Goal: Task Accomplishment & Management: Manage account settings

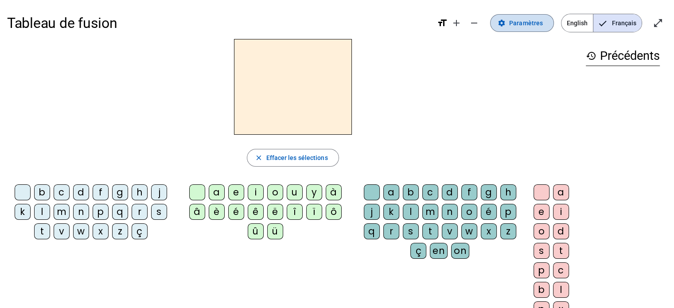
click at [546, 24] on span at bounding box center [522, 22] width 63 height 21
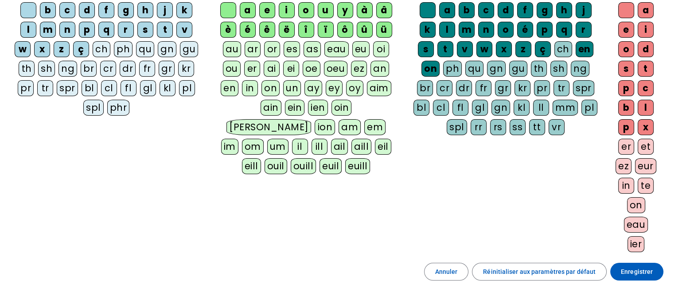
scroll to position [167, 0]
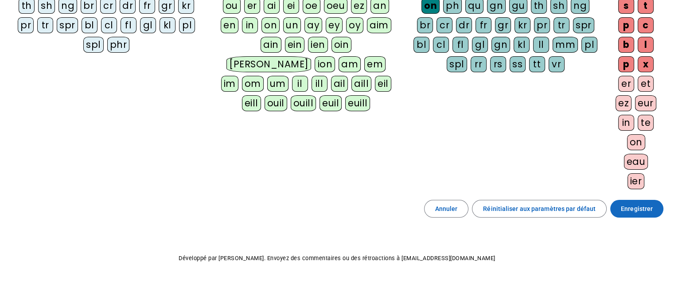
click at [642, 210] on span "Enregistrer" at bounding box center [637, 208] width 32 height 11
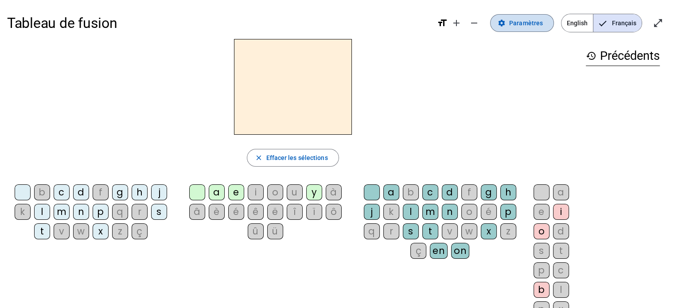
click at [522, 19] on span "Paramètres" at bounding box center [526, 23] width 34 height 11
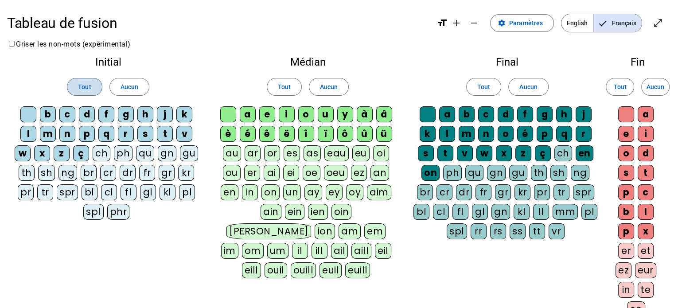
click at [88, 86] on span "Tout" at bounding box center [84, 87] width 13 height 11
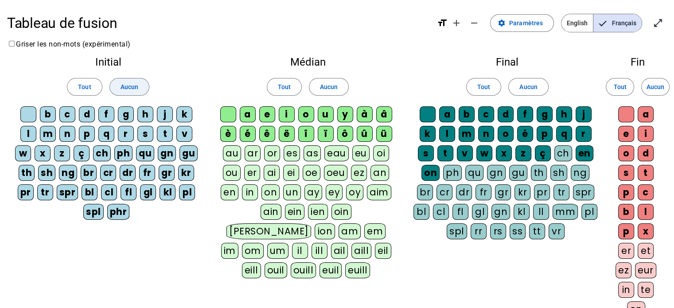
click at [142, 90] on span at bounding box center [129, 86] width 39 height 21
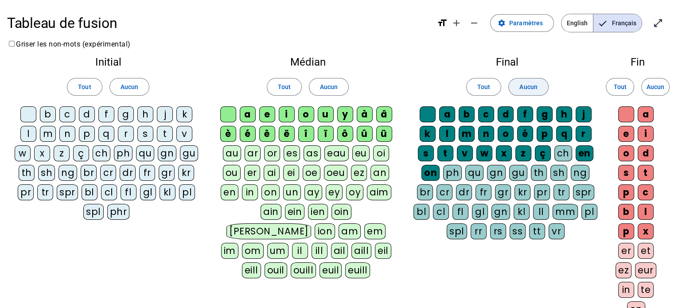
click at [522, 89] on span "Aucun" at bounding box center [528, 87] width 18 height 11
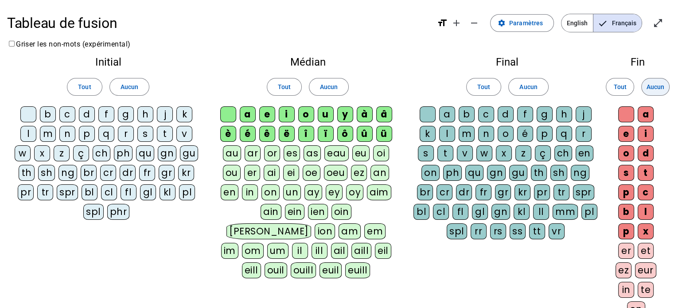
click at [657, 83] on span "Aucun" at bounding box center [656, 87] width 18 height 11
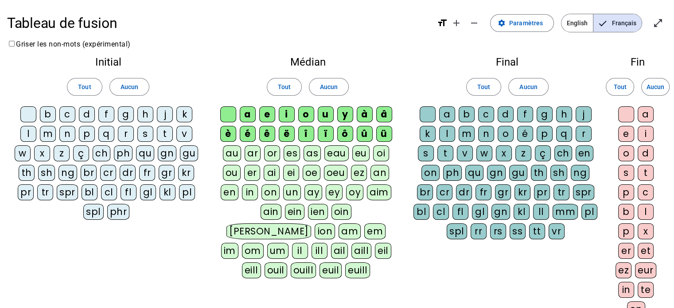
scroll to position [167, 0]
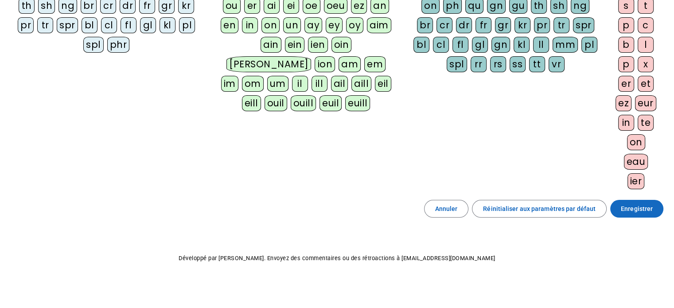
click at [645, 205] on span "Enregistrer" at bounding box center [637, 208] width 32 height 11
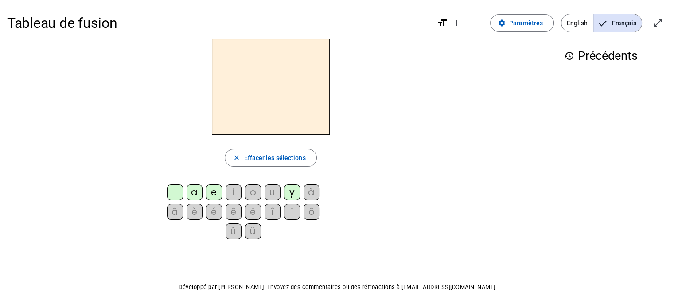
click at [194, 194] on div "a" at bounding box center [195, 192] width 16 height 16
click at [214, 195] on div "e" at bounding box center [214, 192] width 16 height 16
click at [518, 24] on span "Paramètres" at bounding box center [526, 23] width 34 height 11
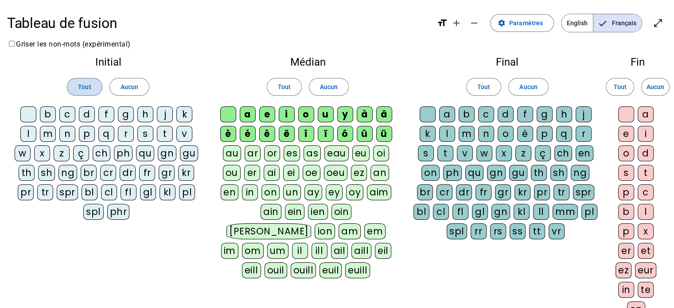
click at [94, 88] on span at bounding box center [84, 86] width 34 height 21
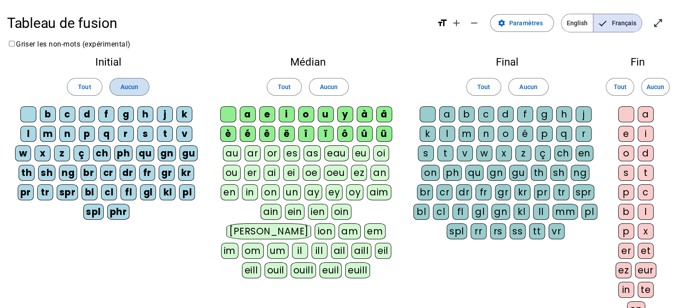
click at [128, 84] on span "Aucun" at bounding box center [130, 87] width 18 height 11
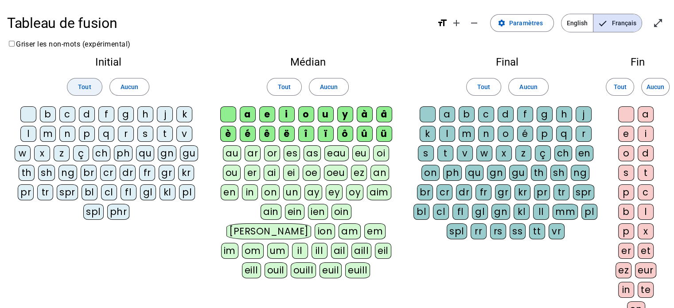
click at [94, 87] on span at bounding box center [84, 86] width 34 height 21
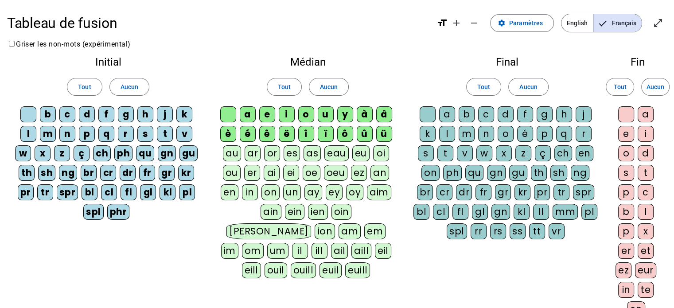
click at [102, 156] on div "ch" at bounding box center [102, 153] width 18 height 16
drag, startPoint x: 126, startPoint y: 154, endPoint x: 139, endPoint y: 151, distance: 12.8
click at [129, 153] on div "ph" at bounding box center [123, 153] width 18 height 16
click at [144, 150] on div "qu" at bounding box center [145, 153] width 18 height 16
click at [170, 152] on div "gn" at bounding box center [167, 153] width 18 height 16
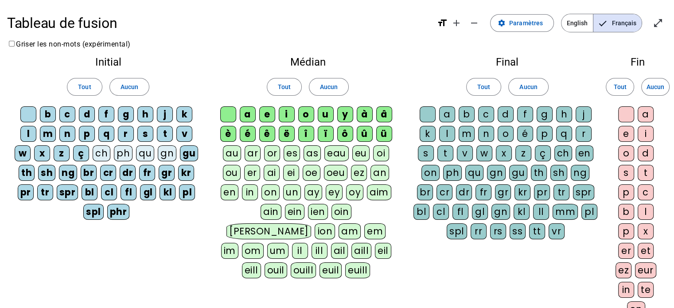
click at [186, 149] on div "gu" at bounding box center [189, 153] width 18 height 16
drag, startPoint x: 192, startPoint y: 168, endPoint x: 184, endPoint y: 171, distance: 8.4
click at [191, 169] on div "kr" at bounding box center [186, 173] width 16 height 16
click at [166, 175] on div "gr" at bounding box center [167, 173] width 16 height 16
click at [188, 192] on div "pl" at bounding box center [187, 192] width 16 height 16
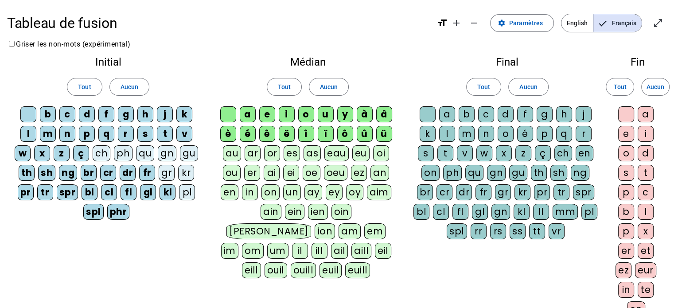
drag, startPoint x: 168, startPoint y: 189, endPoint x: 150, endPoint y: 191, distance: 17.9
click at [166, 189] on div "kl" at bounding box center [168, 192] width 16 height 16
click at [150, 191] on div "gl" at bounding box center [148, 192] width 16 height 16
drag, startPoint x: 144, startPoint y: 171, endPoint x: 133, endPoint y: 174, distance: 11.1
click at [143, 172] on div "fr" at bounding box center [147, 173] width 16 height 16
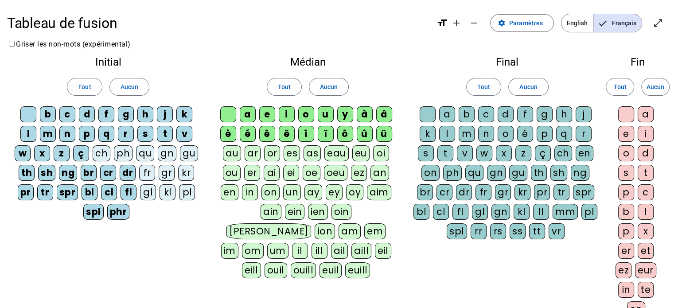
drag, startPoint x: 129, startPoint y: 172, endPoint x: 124, endPoint y: 190, distance: 18.3
click at [128, 172] on div "dr" at bounding box center [128, 173] width 16 height 16
click at [123, 194] on div "fl" at bounding box center [129, 192] width 16 height 16
click at [117, 209] on div "phr" at bounding box center [118, 212] width 23 height 16
drag, startPoint x: 112, startPoint y: 193, endPoint x: 113, endPoint y: 179, distance: 14.2
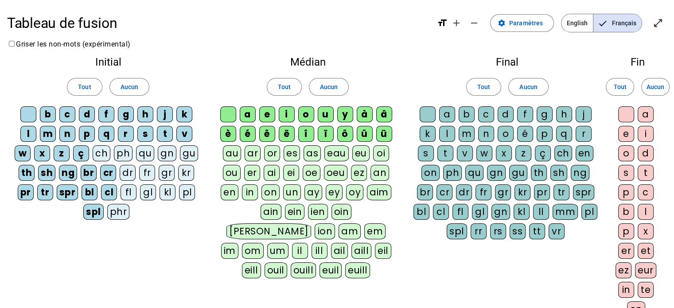
click at [112, 191] on div "cl" at bounding box center [109, 192] width 16 height 16
click at [112, 175] on div "cr" at bounding box center [108, 173] width 16 height 16
drag, startPoint x: 96, startPoint y: 208, endPoint x: 93, endPoint y: 193, distance: 15.4
click at [96, 206] on div "spl" at bounding box center [93, 212] width 20 height 16
drag, startPoint x: 91, startPoint y: 190, endPoint x: 94, endPoint y: 171, distance: 19.7
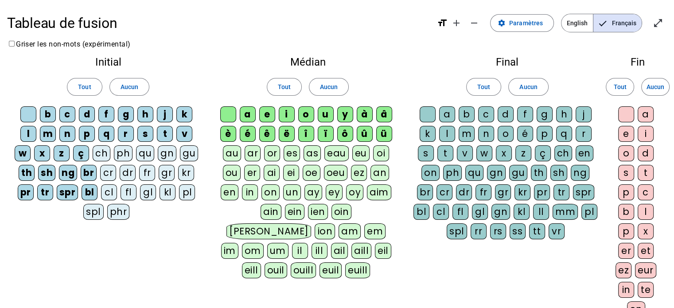
click at [93, 182] on div "b c d f g h j k l m n p q r s t v w x z ç ch ph qu gn gu th sh ng br cr dr fr g…" at bounding box center [108, 164] width 188 height 117
click at [94, 171] on div "br" at bounding box center [89, 173] width 16 height 16
click at [31, 169] on div "th" at bounding box center [27, 173] width 16 height 16
click at [23, 192] on div "pr" at bounding box center [26, 192] width 16 height 16
drag, startPoint x: 44, startPoint y: 187, endPoint x: 48, endPoint y: 184, distance: 5.0
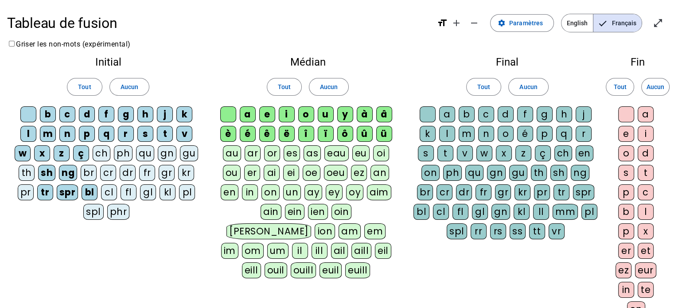
click at [46, 186] on div "tr" at bounding box center [45, 192] width 16 height 16
drag, startPoint x: 49, startPoint y: 172, endPoint x: 66, endPoint y: 169, distance: 16.7
click at [51, 172] on div "sh" at bounding box center [46, 173] width 17 height 16
click at [67, 170] on div "ng" at bounding box center [68, 173] width 18 height 16
drag, startPoint x: 73, startPoint y: 195, endPoint x: 79, endPoint y: 193, distance: 6.5
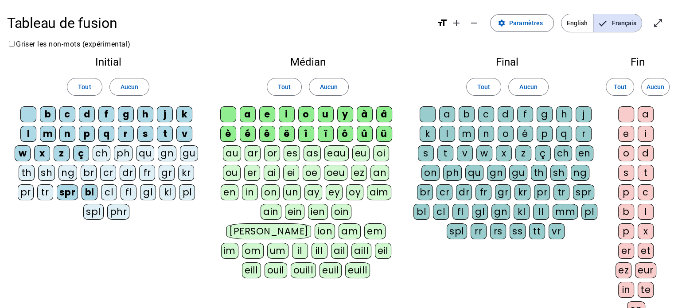
click at [73, 193] on div "spr" at bounding box center [68, 192] width 22 height 16
click at [89, 194] on div "bl" at bounding box center [90, 192] width 16 height 16
click at [83, 151] on div "ç" at bounding box center [81, 153] width 16 height 16
click at [522, 85] on span "Aucun" at bounding box center [528, 87] width 18 height 11
click at [495, 87] on span at bounding box center [484, 86] width 34 height 21
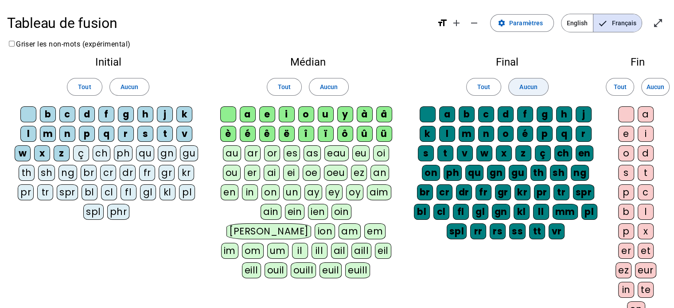
click at [529, 85] on span "Aucun" at bounding box center [528, 87] width 18 height 11
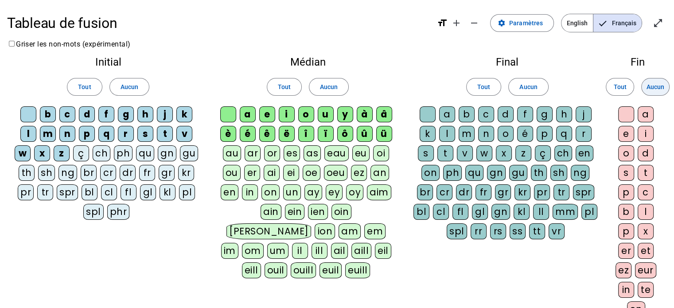
click at [659, 90] on span "Aucun" at bounding box center [656, 87] width 18 height 11
click at [618, 95] on span at bounding box center [619, 86] width 27 height 21
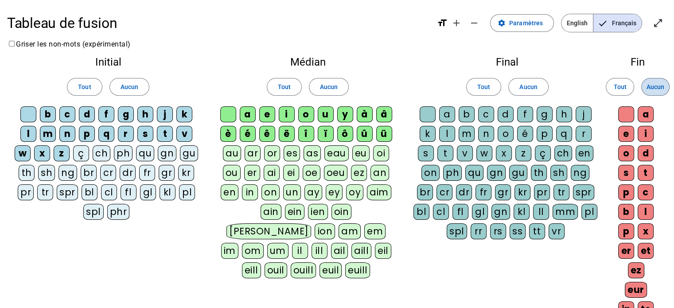
click at [665, 87] on span at bounding box center [655, 86] width 27 height 21
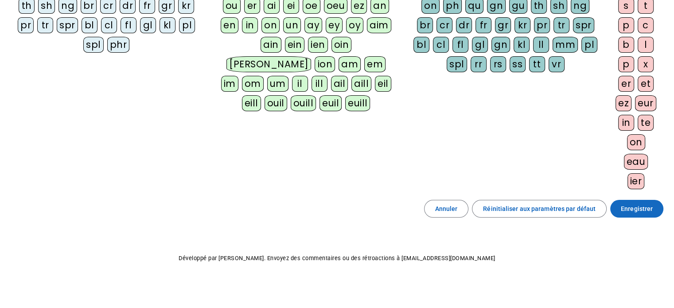
click at [654, 205] on span at bounding box center [636, 208] width 53 height 21
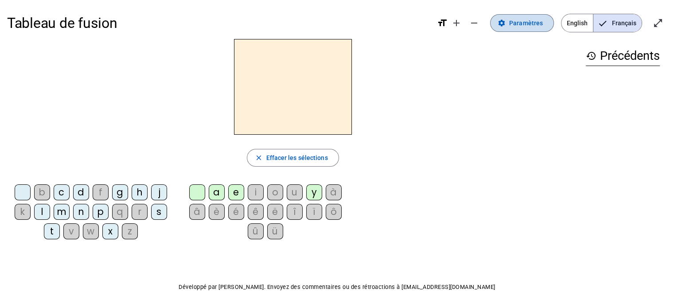
click at [538, 27] on span "Paramètres" at bounding box center [526, 23] width 34 height 11
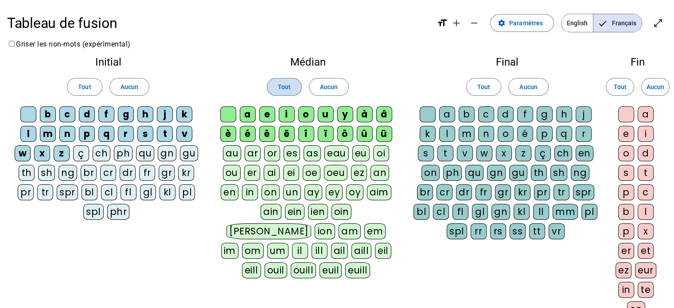
click at [287, 85] on span "Tout" at bounding box center [284, 87] width 13 height 11
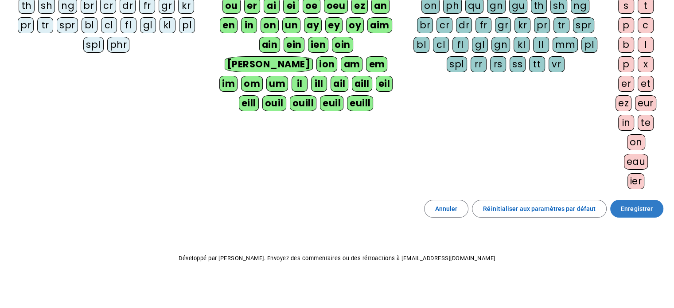
click at [641, 207] on span "Enregistrer" at bounding box center [637, 208] width 32 height 11
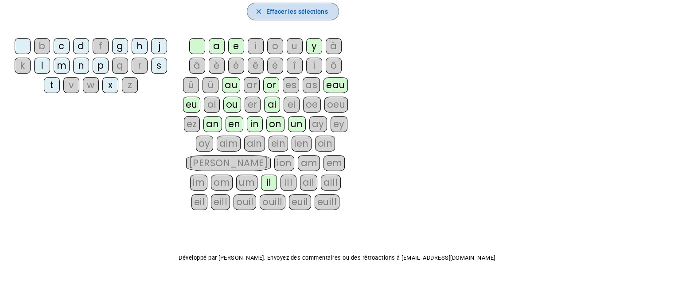
click at [308, 12] on span "Effacer les sélections" at bounding box center [297, 11] width 62 height 11
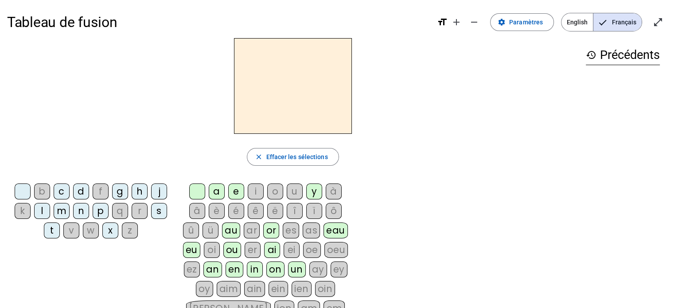
scroll to position [0, 0]
click at [532, 20] on span "Paramètres" at bounding box center [526, 23] width 34 height 11
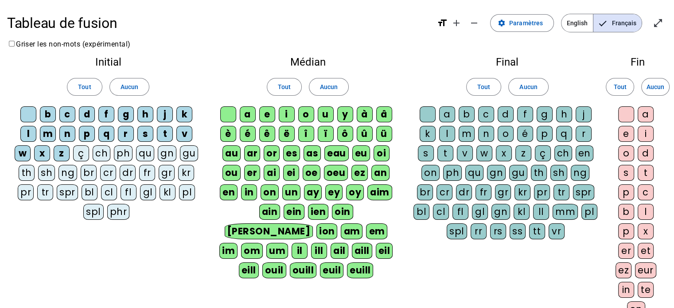
click at [281, 116] on div "i" at bounding box center [287, 114] width 16 height 16
drag, startPoint x: 241, startPoint y: 113, endPoint x: 261, endPoint y: 118, distance: 21.5
click at [241, 113] on div "a" at bounding box center [248, 114] width 16 height 16
click at [274, 112] on div "e" at bounding box center [267, 114] width 16 height 16
drag, startPoint x: 249, startPoint y: 114, endPoint x: 268, endPoint y: 115, distance: 19.1
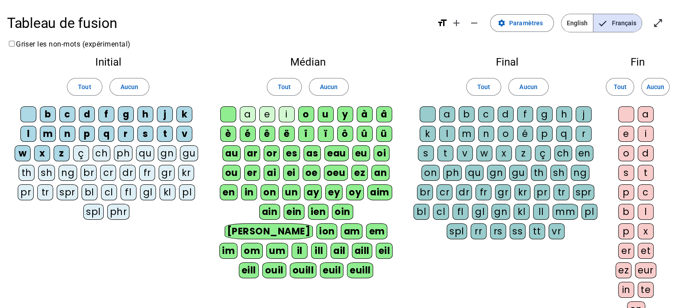
click at [250, 114] on div "a" at bounding box center [248, 114] width 16 height 16
click at [272, 113] on div "e" at bounding box center [267, 114] width 16 height 16
click at [293, 117] on div "i" at bounding box center [287, 114] width 16 height 16
drag, startPoint x: 308, startPoint y: 112, endPoint x: 319, endPoint y: 115, distance: 11.1
click at [310, 112] on div "o" at bounding box center [306, 114] width 16 height 16
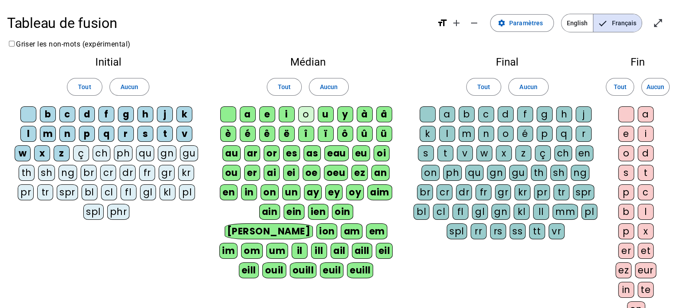
click at [308, 115] on div "o" at bounding box center [306, 114] width 16 height 16
drag, startPoint x: 365, startPoint y: 113, endPoint x: 378, endPoint y: 117, distance: 13.2
click at [366, 113] on div "à" at bounding box center [365, 114] width 16 height 16
click at [382, 117] on div "â" at bounding box center [384, 114] width 16 height 16
click at [229, 136] on div "è" at bounding box center [228, 134] width 16 height 16
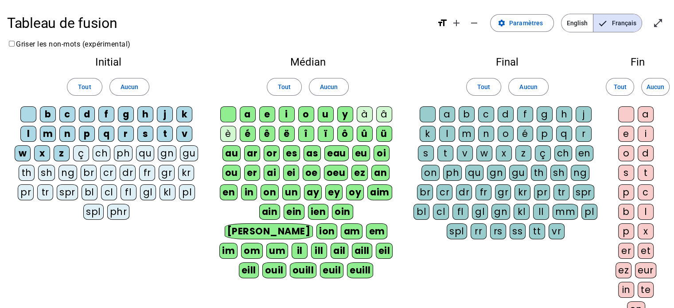
drag, startPoint x: 251, startPoint y: 133, endPoint x: 269, endPoint y: 134, distance: 17.3
click at [255, 133] on div "é" at bounding box center [248, 134] width 16 height 16
drag, startPoint x: 270, startPoint y: 134, endPoint x: 276, endPoint y: 134, distance: 6.2
click at [273, 134] on div "ê" at bounding box center [267, 134] width 16 height 16
click at [287, 134] on div "ë" at bounding box center [287, 134] width 16 height 16
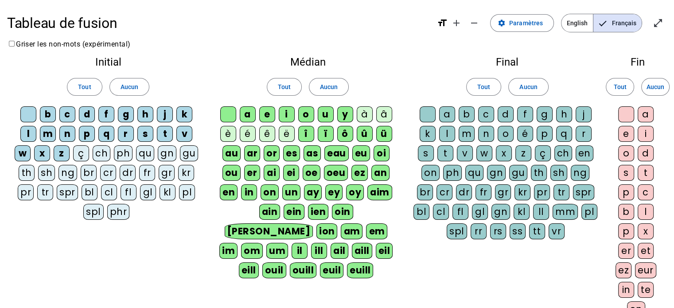
click at [306, 131] on div "î" at bounding box center [306, 134] width 16 height 16
drag, startPoint x: 327, startPoint y: 135, endPoint x: 331, endPoint y: 134, distance: 4.5
click at [331, 134] on div "ï" at bounding box center [326, 134] width 16 height 16
click at [350, 134] on div "ô" at bounding box center [345, 134] width 16 height 16
click at [369, 137] on div "û" at bounding box center [365, 134] width 16 height 16
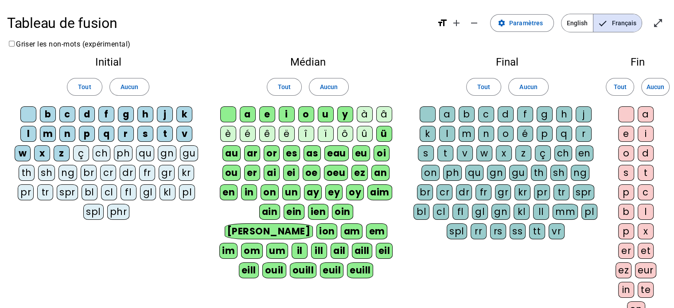
click at [386, 137] on div "ü" at bounding box center [384, 134] width 16 height 16
drag, startPoint x: 232, startPoint y: 156, endPoint x: 256, endPoint y: 154, distance: 24.0
click at [234, 155] on div "au" at bounding box center [231, 153] width 18 height 16
drag, startPoint x: 259, startPoint y: 155, endPoint x: 264, endPoint y: 154, distance: 5.3
click at [260, 156] on div "ar" at bounding box center [252, 153] width 16 height 16
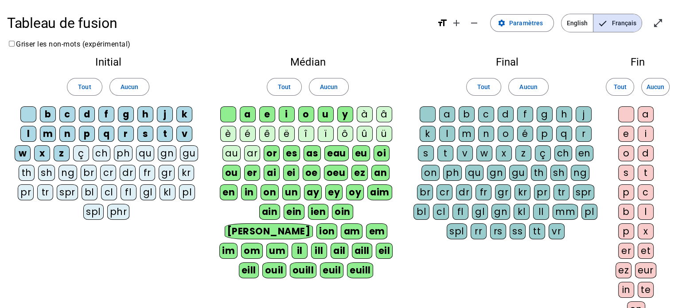
drag, startPoint x: 275, startPoint y: 156, endPoint x: 285, endPoint y: 155, distance: 9.3
click at [277, 155] on div "or" at bounding box center [272, 153] width 16 height 16
drag, startPoint x: 294, startPoint y: 155, endPoint x: 301, endPoint y: 156, distance: 7.1
click at [299, 156] on div "es" at bounding box center [291, 153] width 17 height 16
click at [319, 160] on letter-bubble "as" at bounding box center [314, 154] width 21 height 19
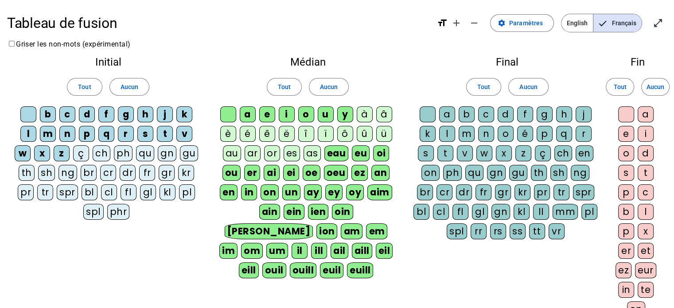
drag, startPoint x: 329, startPoint y: 154, endPoint x: 340, endPoint y: 154, distance: 11.1
click at [331, 154] on div "eau" at bounding box center [336, 153] width 24 height 16
drag, startPoint x: 362, startPoint y: 151, endPoint x: 370, endPoint y: 151, distance: 8.4
click at [366, 151] on div "eu" at bounding box center [361, 153] width 18 height 16
drag, startPoint x: 378, startPoint y: 153, endPoint x: 378, endPoint y: 159, distance: 6.2
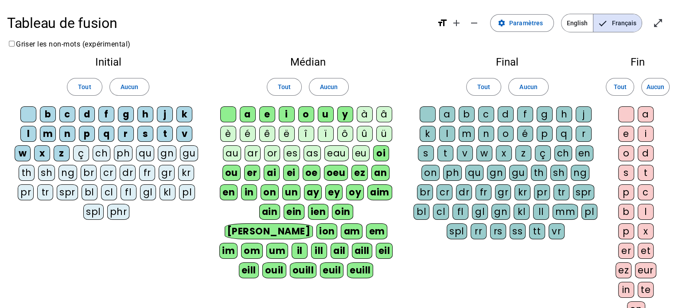
click at [378, 157] on div "oi" at bounding box center [381, 153] width 16 height 16
drag, startPoint x: 383, startPoint y: 175, endPoint x: 378, endPoint y: 175, distance: 5.3
click at [381, 175] on div "an" at bounding box center [380, 173] width 18 height 16
drag, startPoint x: 358, startPoint y: 170, endPoint x: 348, endPoint y: 173, distance: 10.2
click at [358, 170] on div "ez" at bounding box center [359, 173] width 16 height 16
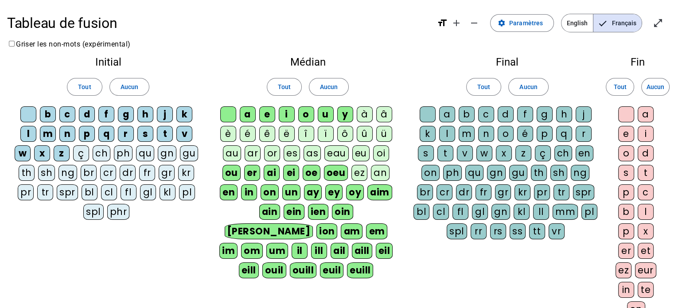
drag, startPoint x: 343, startPoint y: 174, endPoint x: 317, endPoint y: 167, distance: 26.7
click at [336, 174] on div "oeu" at bounding box center [336, 173] width 24 height 16
click at [312, 172] on div "oe" at bounding box center [312, 173] width 18 height 16
drag, startPoint x: 294, startPoint y: 175, endPoint x: 275, endPoint y: 175, distance: 19.1
click at [289, 175] on div "ei" at bounding box center [291, 173] width 16 height 16
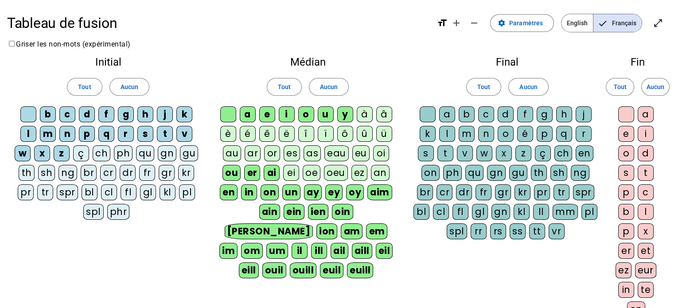
drag, startPoint x: 274, startPoint y: 175, endPoint x: 265, endPoint y: 174, distance: 9.3
click at [273, 175] on div "ai" at bounding box center [272, 173] width 16 height 16
drag, startPoint x: 250, startPoint y: 170, endPoint x: 230, endPoint y: 176, distance: 21.2
click at [248, 172] on div "er" at bounding box center [252, 173] width 16 height 16
drag, startPoint x: 229, startPoint y: 175, endPoint x: 231, endPoint y: 185, distance: 10.5
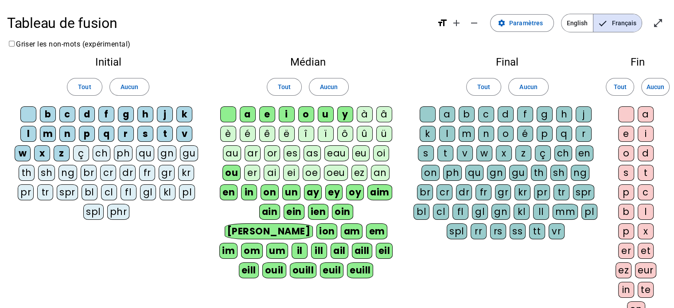
click at [229, 175] on div "ou" at bounding box center [231, 173] width 18 height 16
click at [232, 188] on div "en" at bounding box center [229, 192] width 18 height 16
drag, startPoint x: 250, startPoint y: 190, endPoint x: 269, endPoint y: 191, distance: 18.7
click at [253, 190] on div "in" at bounding box center [249, 192] width 16 height 16
drag, startPoint x: 269, startPoint y: 191, endPoint x: 274, endPoint y: 190, distance: 5.4
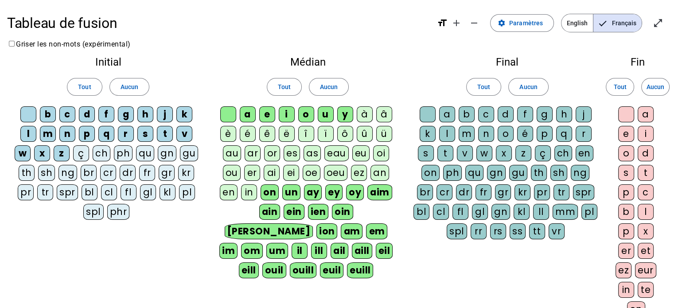
click at [273, 191] on div "on" at bounding box center [270, 192] width 18 height 16
drag, startPoint x: 291, startPoint y: 191, endPoint x: 300, endPoint y: 190, distance: 9.8
click at [296, 191] on div "un" at bounding box center [291, 192] width 18 height 16
drag, startPoint x: 312, startPoint y: 191, endPoint x: 336, endPoint y: 193, distance: 24.0
click at [321, 191] on letter-bubble "ay" at bounding box center [314, 193] width 21 height 19
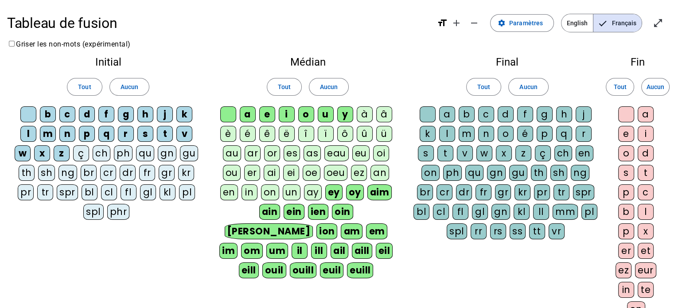
click at [339, 193] on div "ey" at bounding box center [333, 192] width 17 height 16
drag, startPoint x: 355, startPoint y: 193, endPoint x: 361, endPoint y: 192, distance: 6.7
click at [360, 192] on div "oy" at bounding box center [355, 192] width 18 height 16
click at [372, 191] on div "aim" at bounding box center [379, 192] width 25 height 16
drag, startPoint x: 382, startPoint y: 209, endPoint x: 362, endPoint y: 210, distance: 19.5
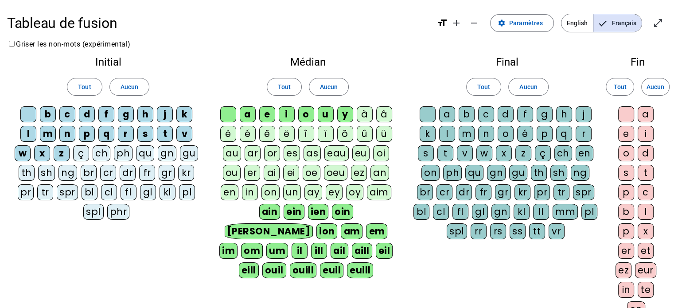
click at [363, 223] on div "am" at bounding box center [352, 231] width 22 height 16
click at [337, 223] on div "ion" at bounding box center [326, 231] width 21 height 16
drag, startPoint x: 327, startPoint y: 210, endPoint x: 313, endPoint y: 209, distance: 13.8
click at [313, 223] on div "[PERSON_NAME]" at bounding box center [269, 231] width 88 height 16
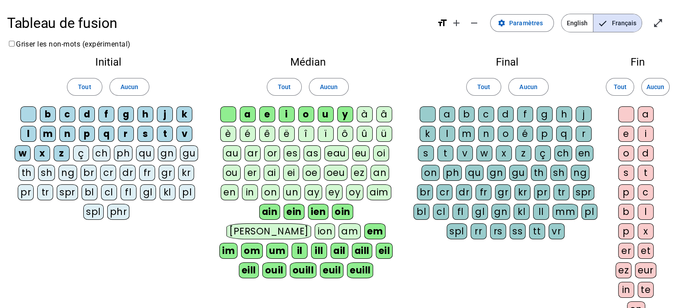
drag, startPoint x: 303, startPoint y: 210, endPoint x: 280, endPoint y: 205, distance: 23.6
click at [332, 210] on div "oin" at bounding box center [342, 212] width 21 height 16
drag, startPoint x: 280, startPoint y: 205, endPoint x: 272, endPoint y: 208, distance: 8.1
click at [308, 207] on div "ien" at bounding box center [318, 212] width 21 height 16
drag
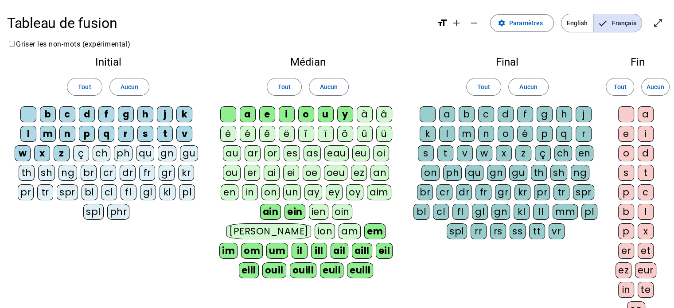
click at [285, 209] on div "ein" at bounding box center [295, 212] width 21 height 16
click at [261, 209] on div "ain" at bounding box center [271, 212] width 21 height 16
click at [364, 225] on div "em" at bounding box center [374, 231] width 21 height 16
click at [238, 243] on div "im" at bounding box center [228, 251] width 18 height 16
click at [262, 243] on div "om" at bounding box center [252, 251] width 22 height 16
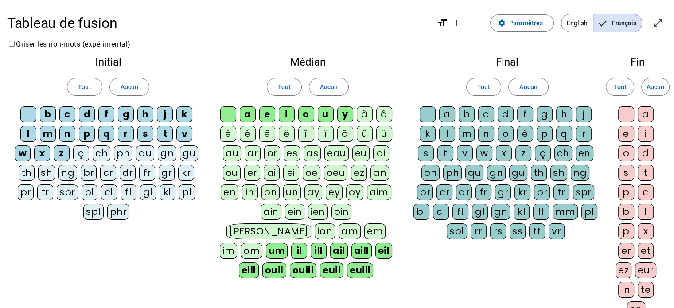
click at [288, 243] on div "um" at bounding box center [277, 251] width 22 height 16
click at [307, 243] on div "il" at bounding box center [299, 251] width 16 height 16
click at [327, 243] on div "ill" at bounding box center [319, 251] width 16 height 16
click at [348, 243] on div "ail" at bounding box center [339, 251] width 18 height 16
click at [371, 243] on div "aill" at bounding box center [361, 251] width 20 height 16
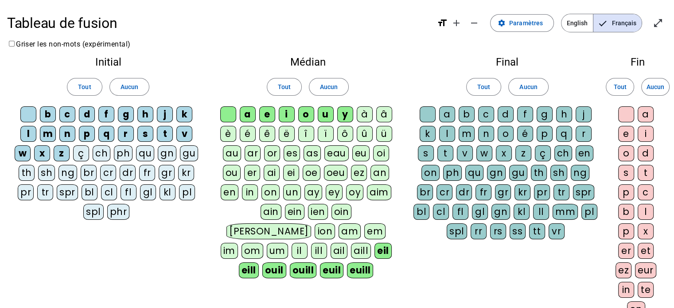
click at [372, 262] on div "euill" at bounding box center [360, 270] width 26 height 16
click at [327, 90] on span "Aucun" at bounding box center [329, 87] width 18 height 11
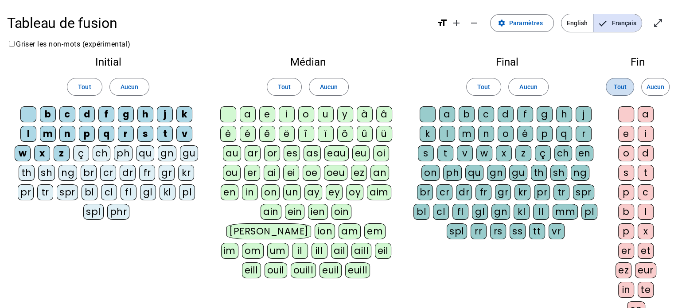
click at [623, 88] on span "Tout" at bounding box center [619, 87] width 13 height 11
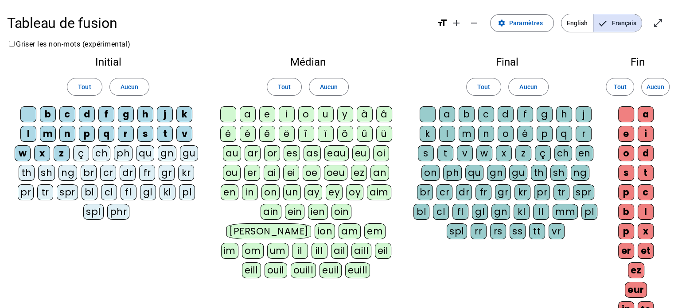
click at [648, 152] on div "d" at bounding box center [646, 153] width 16 height 16
click at [633, 172] on div "s" at bounding box center [626, 173] width 16 height 16
click at [649, 172] on div "t" at bounding box center [646, 173] width 16 height 16
click at [628, 191] on div "p" at bounding box center [626, 192] width 16 height 16
click at [647, 187] on div "c" at bounding box center [646, 192] width 16 height 16
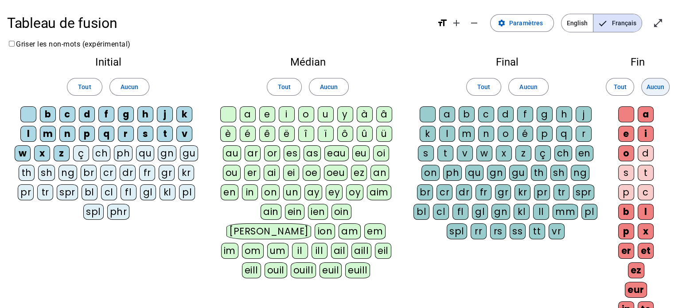
click at [657, 90] on span "Aucun" at bounding box center [656, 87] width 18 height 11
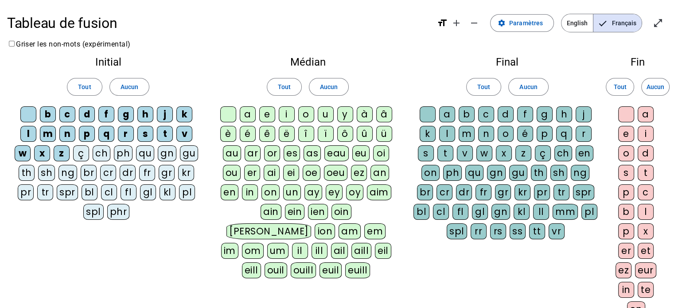
click at [248, 115] on div "a" at bounding box center [248, 114] width 16 height 16
click at [267, 112] on div "e" at bounding box center [267, 114] width 16 height 16
click at [290, 116] on div "i" at bounding box center [287, 114] width 16 height 16
click at [312, 113] on div "o" at bounding box center [306, 114] width 16 height 16
click at [327, 112] on div "u" at bounding box center [326, 114] width 16 height 16
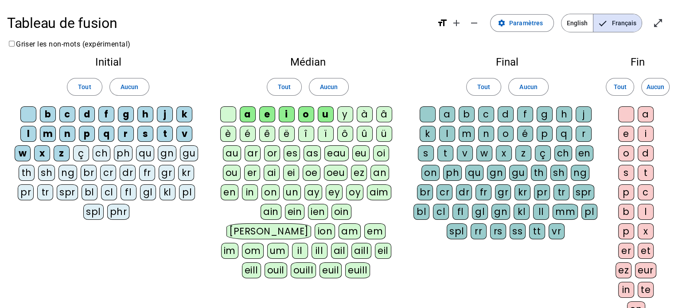
click at [345, 112] on div "y" at bounding box center [345, 114] width 16 height 16
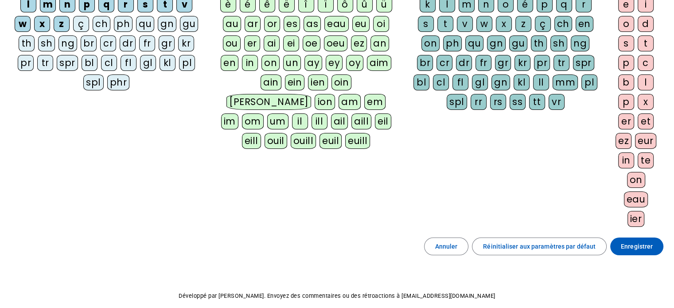
scroll to position [133, 0]
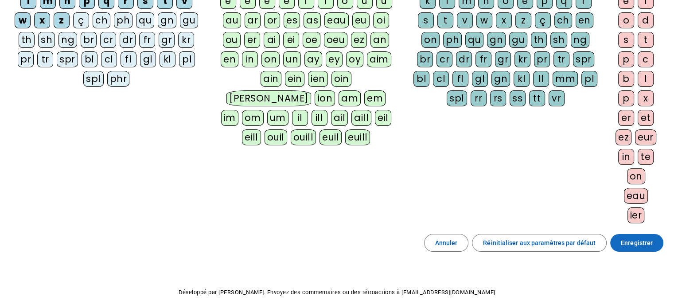
click at [625, 241] on span "Enregistrer" at bounding box center [637, 243] width 32 height 11
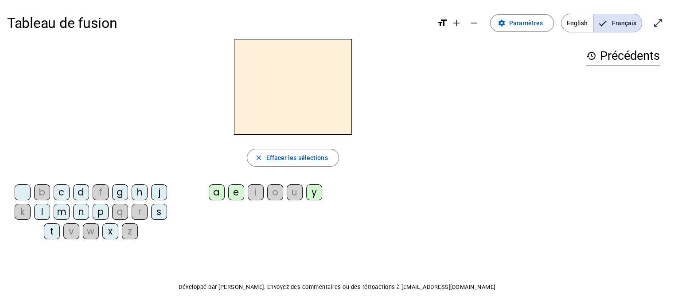
click at [253, 192] on div "i" at bounding box center [256, 192] width 16 height 16
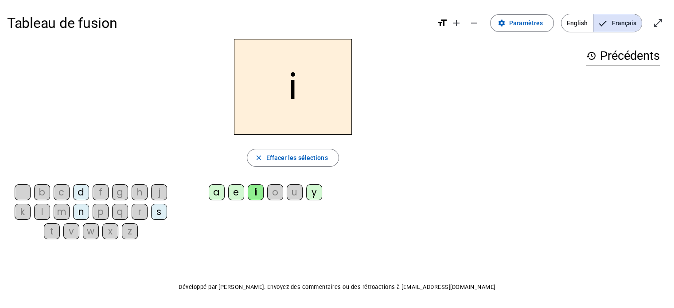
click at [278, 196] on div "o" at bounding box center [275, 192] width 16 height 16
click at [296, 195] on div "u" at bounding box center [295, 192] width 16 height 16
click at [313, 187] on div "y" at bounding box center [314, 192] width 16 height 16
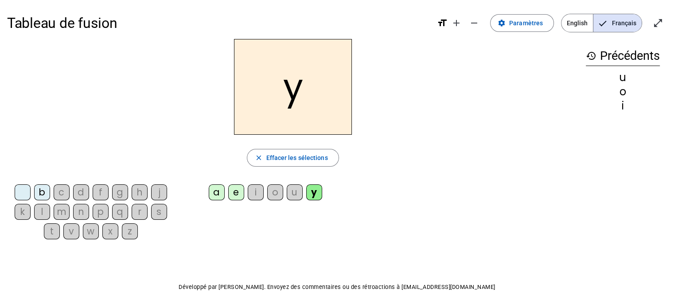
click at [421, 222] on div "b c d f g h j k l m n p q r s t v w x z a e i o u y" at bounding box center [293, 214] width 572 height 66
click at [219, 193] on div "a" at bounding box center [217, 192] width 16 height 16
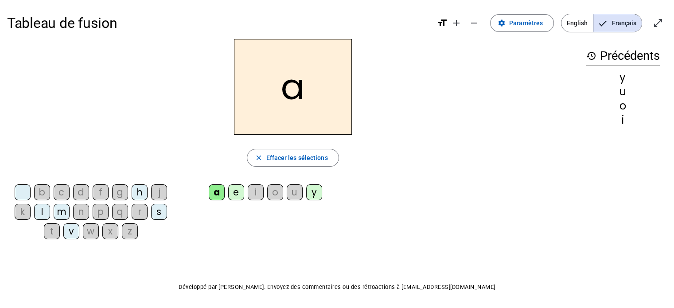
click at [239, 193] on div "e" at bounding box center [236, 192] width 16 height 16
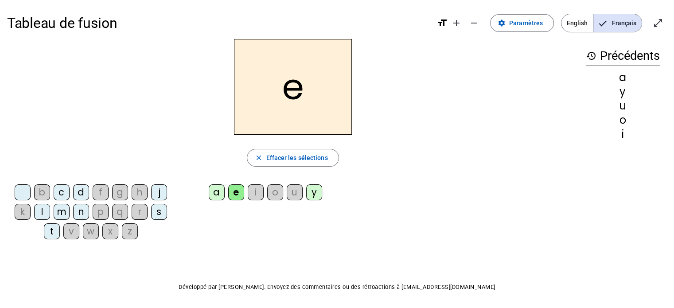
click at [257, 192] on div "i" at bounding box center [256, 192] width 16 height 16
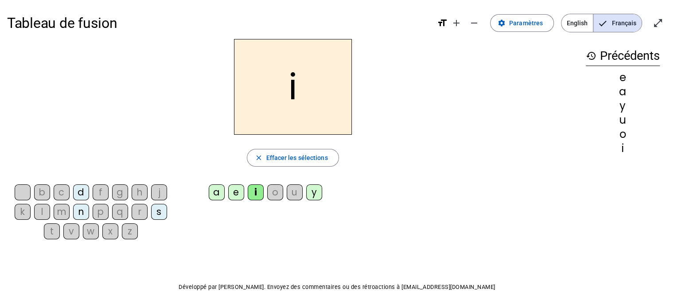
click at [269, 194] on div "o" at bounding box center [275, 192] width 16 height 16
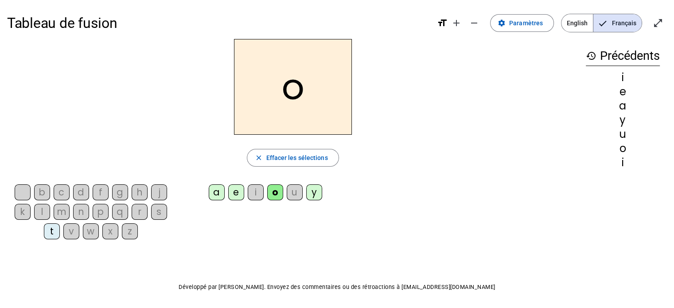
drag, startPoint x: 292, startPoint y: 196, endPoint x: 300, endPoint y: 193, distance: 8.1
click at [294, 195] on div "u" at bounding box center [295, 192] width 16 height 16
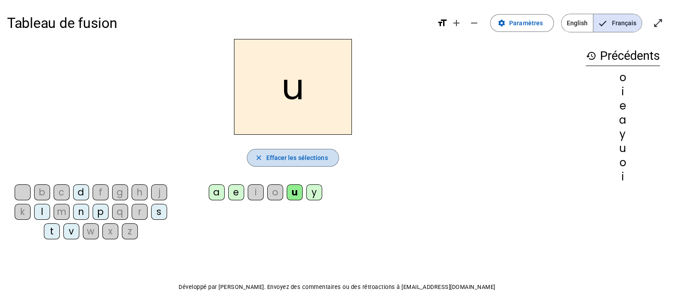
click at [295, 157] on span "Effacer les sélections" at bounding box center [297, 157] width 62 height 11
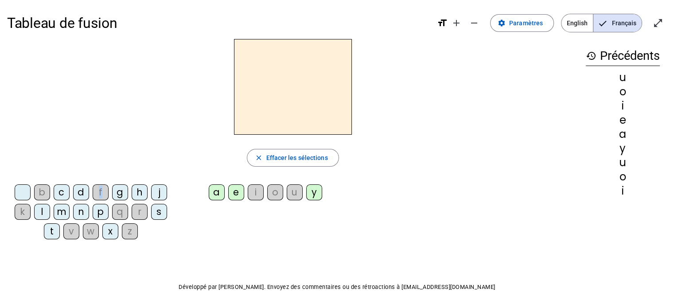
click at [101, 191] on div "f" at bounding box center [101, 192] width 16 height 16
click at [320, 261] on div "Tableau de fusion format_size add remove settings Paramètres English Français o…" at bounding box center [337, 169] width 674 height 339
drag, startPoint x: 44, startPoint y: 195, endPoint x: 39, endPoint y: 202, distance: 9.5
click at [41, 199] on div "b" at bounding box center [42, 192] width 16 height 16
drag, startPoint x: 24, startPoint y: 211, endPoint x: 61, endPoint y: 216, distance: 37.0
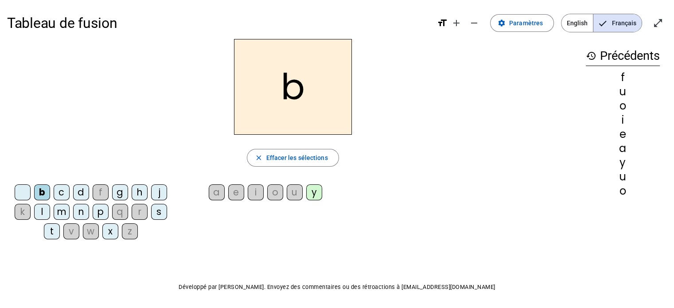
click at [26, 211] on div "k" at bounding box center [23, 212] width 16 height 16
drag, startPoint x: 106, startPoint y: 191, endPoint x: 113, endPoint y: 194, distance: 7.9
click at [106, 190] on div "f" at bounding box center [101, 192] width 16 height 16
click at [130, 215] on letter-bubble "q" at bounding box center [121, 213] width 19 height 19
click at [139, 212] on div "r" at bounding box center [140, 212] width 16 height 16
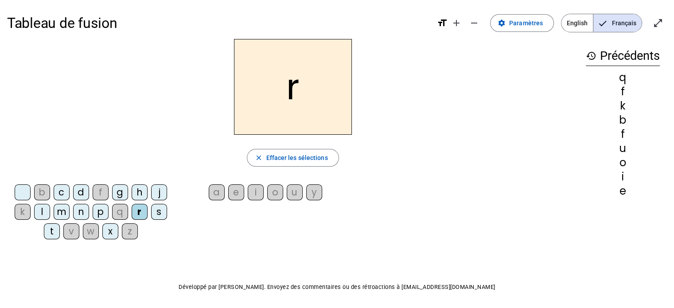
drag, startPoint x: 125, startPoint y: 232, endPoint x: 99, endPoint y: 236, distance: 25.9
click at [122, 234] on div "z" at bounding box center [130, 231] width 16 height 16
drag, startPoint x: 89, startPoint y: 230, endPoint x: 71, endPoint y: 232, distance: 17.8
click at [83, 231] on div "w" at bounding box center [91, 231] width 16 height 16
drag, startPoint x: 65, startPoint y: 232, endPoint x: 94, endPoint y: 244, distance: 31.4
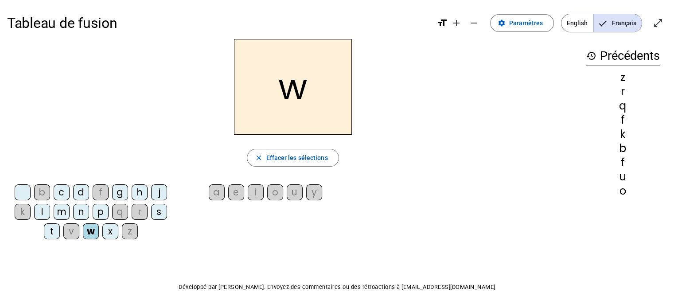
click at [66, 232] on div "v" at bounding box center [71, 231] width 16 height 16
click at [184, 261] on div "Tableau de fusion format_size add remove settings Paramètres English Français o…" at bounding box center [337, 169] width 674 height 339
click at [589, 55] on mat-icon "history" at bounding box center [591, 56] width 11 height 11
click at [590, 61] on mat-icon "history" at bounding box center [591, 56] width 11 height 11
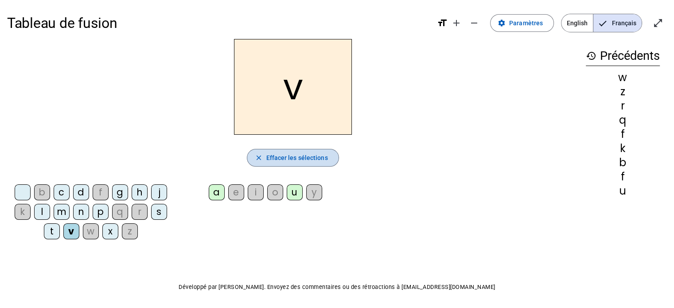
click at [323, 157] on span "Effacer les sélections" at bounding box center [297, 157] width 62 height 11
click at [321, 161] on span "Effacer les sélections" at bounding box center [297, 157] width 62 height 11
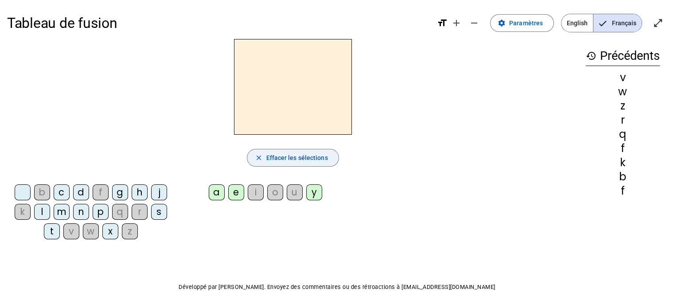
click at [323, 161] on span "Effacer les sélections" at bounding box center [297, 157] width 62 height 11
click at [325, 160] on span "Effacer les sélections" at bounding box center [297, 157] width 62 height 11
click at [324, 159] on span "Effacer les sélections" at bounding box center [297, 157] width 62 height 11
click at [463, 201] on div "b c d f g h j k l m n p q r s t v w x z a e i o u y" at bounding box center [293, 214] width 572 height 66
drag, startPoint x: 66, startPoint y: 212, endPoint x: 83, endPoint y: 212, distance: 17.3
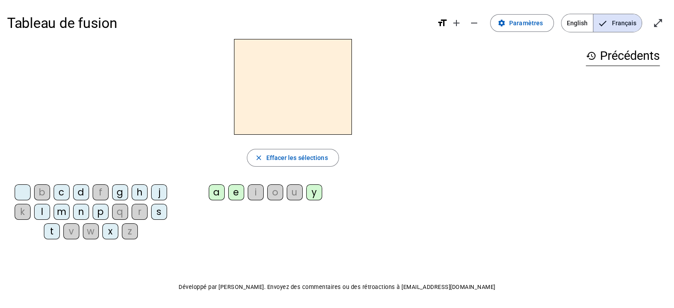
click at [67, 213] on div "m" at bounding box center [62, 212] width 16 height 16
click at [214, 191] on div "a" at bounding box center [217, 192] width 16 height 16
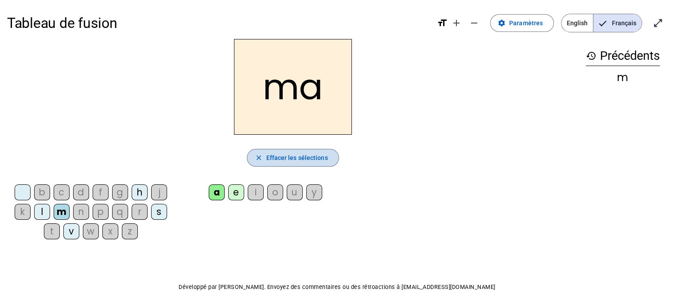
click at [321, 159] on span "Effacer les sélections" at bounding box center [297, 157] width 62 height 11
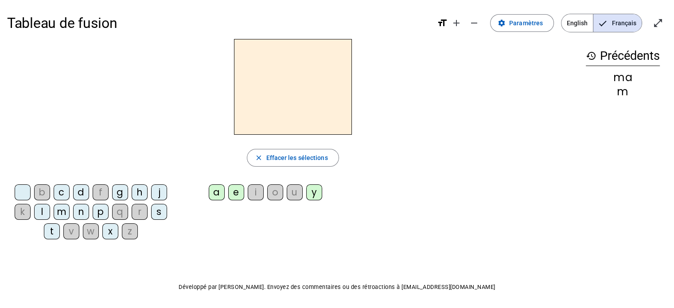
drag, startPoint x: 65, startPoint y: 210, endPoint x: 173, endPoint y: 170, distance: 115.7
click at [66, 207] on div "m" at bounding box center [62, 212] width 16 height 16
click at [231, 193] on div "e" at bounding box center [236, 192] width 16 height 16
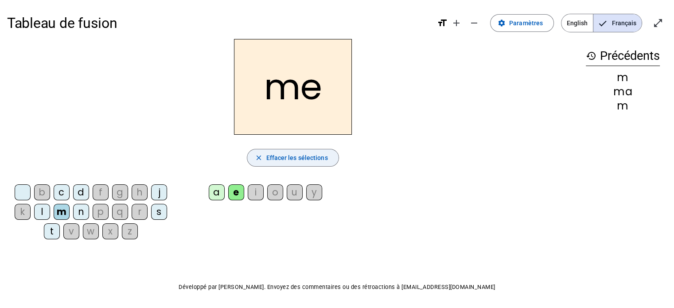
click at [276, 158] on span "Effacer les sélections" at bounding box center [297, 157] width 62 height 11
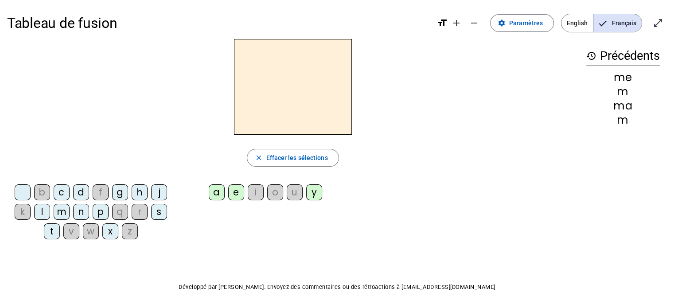
drag, startPoint x: 163, startPoint y: 211, endPoint x: 172, endPoint y: 200, distance: 14.4
click at [165, 207] on div "s" at bounding box center [159, 212] width 16 height 16
click at [215, 193] on div "a" at bounding box center [217, 192] width 16 height 16
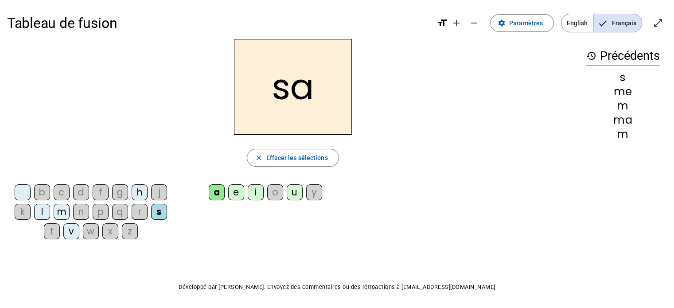
drag, startPoint x: 43, startPoint y: 214, endPoint x: 93, endPoint y: 209, distance: 49.9
click at [43, 214] on div "l" at bounding box center [42, 212] width 16 height 16
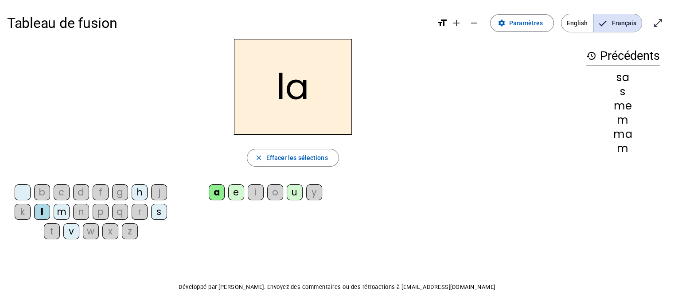
click at [214, 194] on div "a" at bounding box center [217, 192] width 16 height 16
click at [509, 26] on span at bounding box center [522, 22] width 63 height 21
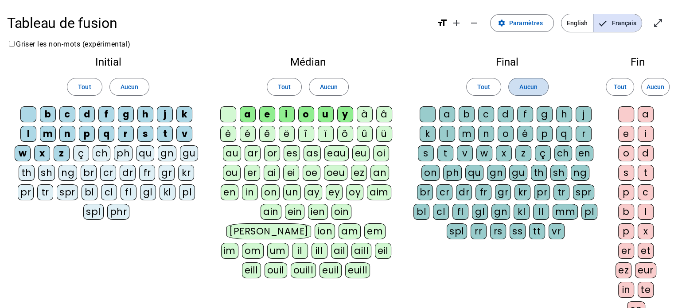
click at [523, 90] on span "Aucun" at bounding box center [528, 87] width 18 height 11
click at [476, 86] on span at bounding box center [484, 86] width 34 height 21
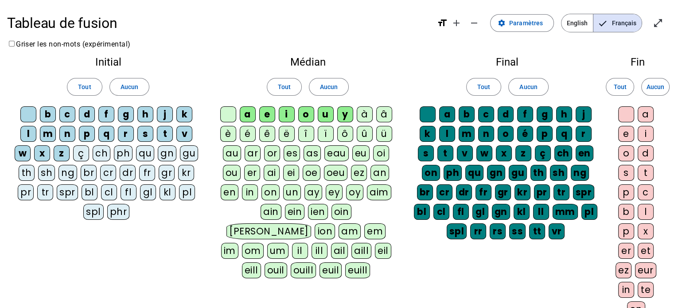
click at [544, 155] on div "ç" at bounding box center [543, 153] width 16 height 16
drag, startPoint x: 564, startPoint y: 152, endPoint x: 584, endPoint y: 154, distance: 20.1
click at [565, 152] on div "ch" at bounding box center [563, 153] width 18 height 16
click at [585, 154] on div "en" at bounding box center [585, 153] width 18 height 16
drag, startPoint x: 588, startPoint y: 172, endPoint x: 572, endPoint y: 175, distance: 15.9
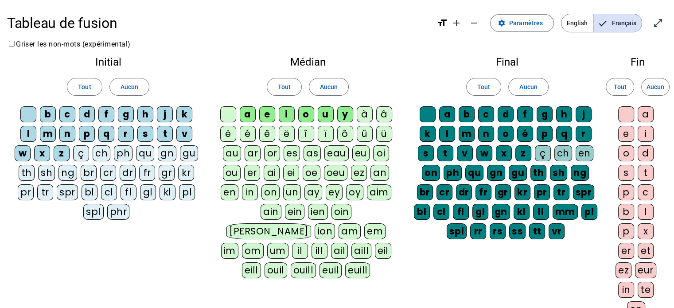
click at [585, 173] on div "ng" at bounding box center [580, 173] width 18 height 16
drag, startPoint x: 592, startPoint y: 174, endPoint x: 587, endPoint y: 174, distance: 5.3
click at [433, 184] on div "br" at bounding box center [425, 192] width 16 height 16
drag, startPoint x: 553, startPoint y: 172, endPoint x: 531, endPoint y: 174, distance: 21.4
click at [550, 173] on div "sh" at bounding box center [558, 173] width 17 height 16
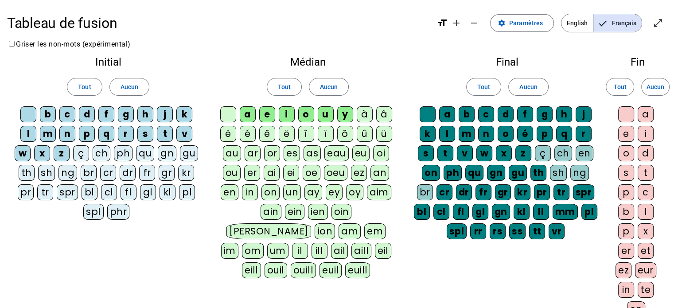
click at [530, 174] on div "th" at bounding box center [538, 173] width 16 height 16
drag, startPoint x: 509, startPoint y: 170, endPoint x: 485, endPoint y: 172, distance: 23.6
click at [509, 171] on div "gu" at bounding box center [518, 173] width 18 height 16
drag, startPoint x: 485, startPoint y: 172, endPoint x: 471, endPoint y: 175, distance: 14.5
click at [487, 173] on div "gn" at bounding box center [496, 173] width 18 height 16
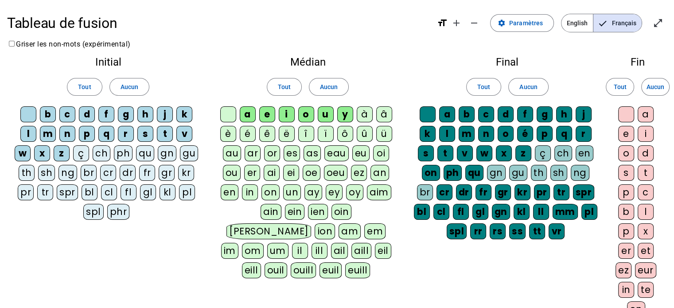
drag, startPoint x: 468, startPoint y: 175, endPoint x: 453, endPoint y: 177, distance: 15.2
click at [465, 177] on div "qu" at bounding box center [474, 173] width 18 height 16
click at [444, 172] on div "ph" at bounding box center [453, 173] width 18 height 16
drag, startPoint x: 424, startPoint y: 173, endPoint x: 429, endPoint y: 183, distance: 11.5
click at [425, 174] on div "on" at bounding box center [430, 173] width 18 height 16
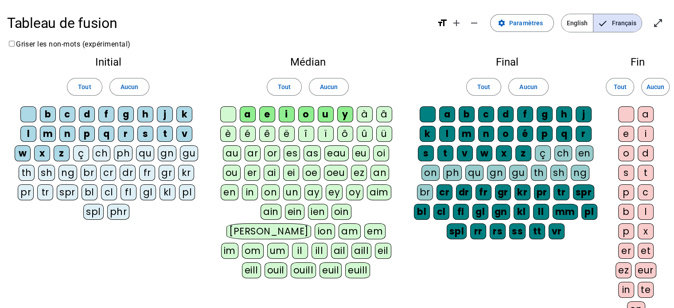
drag, startPoint x: 429, startPoint y: 189, endPoint x: 433, endPoint y: 189, distance: 4.5
click at [437, 189] on div "cr" at bounding box center [445, 192] width 16 height 16
click at [456, 191] on div "dr" at bounding box center [464, 192] width 16 height 16
drag, startPoint x: 463, startPoint y: 191, endPoint x: 468, endPoint y: 190, distance: 5.8
click at [476, 190] on div "fr" at bounding box center [484, 192] width 16 height 16
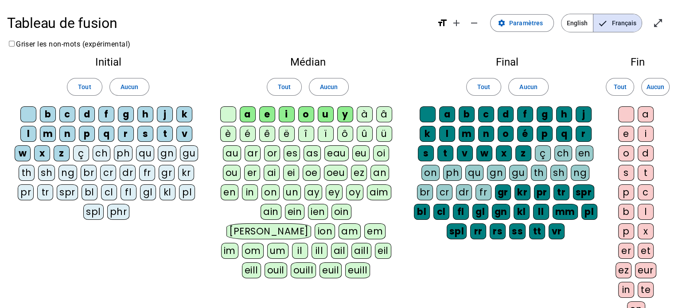
drag, startPoint x: 485, startPoint y: 195, endPoint x: 490, endPoint y: 195, distance: 4.9
click at [495, 195] on div "gr" at bounding box center [503, 192] width 16 height 16
drag, startPoint x: 501, startPoint y: 195, endPoint x: 522, endPoint y: 192, distance: 20.9
click at [515, 192] on div "kr" at bounding box center [523, 192] width 16 height 16
drag, startPoint x: 522, startPoint y: 195, endPoint x: 539, endPoint y: 192, distance: 17.5
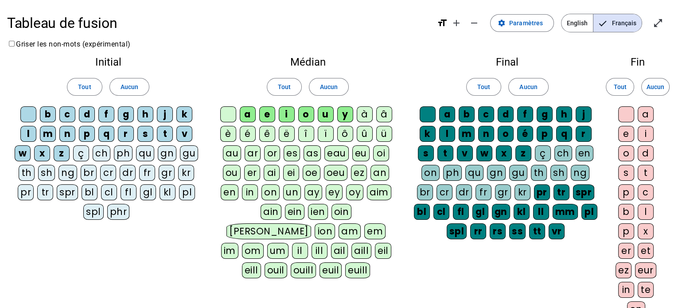
click at [534, 195] on div "pr" at bounding box center [542, 192] width 16 height 16
drag, startPoint x: 539, startPoint y: 191, endPoint x: 554, endPoint y: 189, distance: 15.2
click at [554, 190] on div "tr" at bounding box center [562, 192] width 16 height 16
drag, startPoint x: 555, startPoint y: 190, endPoint x: 569, endPoint y: 191, distance: 14.2
click at [573, 191] on div "spr" at bounding box center [584, 192] width 22 height 16
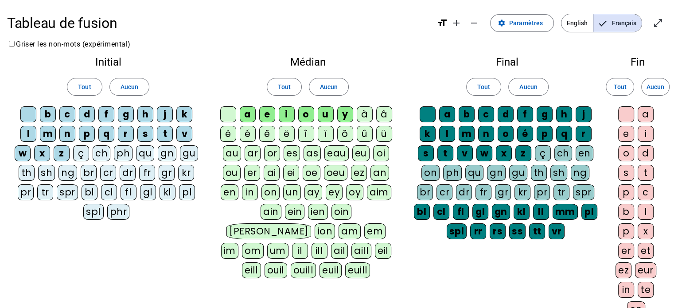
drag, startPoint x: 581, startPoint y: 192, endPoint x: 584, endPoint y: 203, distance: 11.8
click at [430, 204] on div "bl" at bounding box center [422, 212] width 16 height 16
drag, startPoint x: 582, startPoint y: 211, endPoint x: 568, endPoint y: 213, distance: 13.8
click at [581, 212] on div "pl" at bounding box center [589, 212] width 16 height 16
drag, startPoint x: 560, startPoint y: 213, endPoint x: 534, endPoint y: 209, distance: 26.9
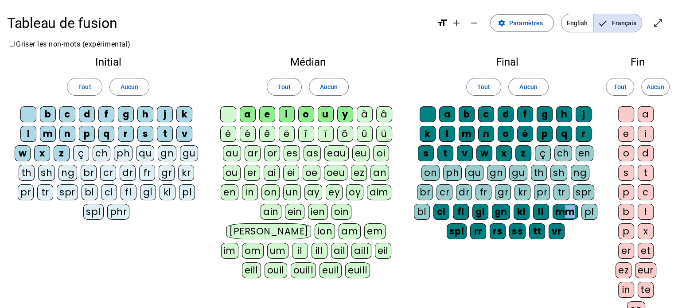
click at [553, 213] on div "mm" at bounding box center [565, 212] width 25 height 16
drag, startPoint x: 533, startPoint y: 209, endPoint x: 528, endPoint y: 211, distance: 5.6
click at [533, 210] on div "ll" at bounding box center [541, 212] width 16 height 16
click at [514, 213] on div "kl" at bounding box center [522, 212] width 16 height 16
drag, startPoint x: 491, startPoint y: 211, endPoint x: 471, endPoint y: 211, distance: 19.9
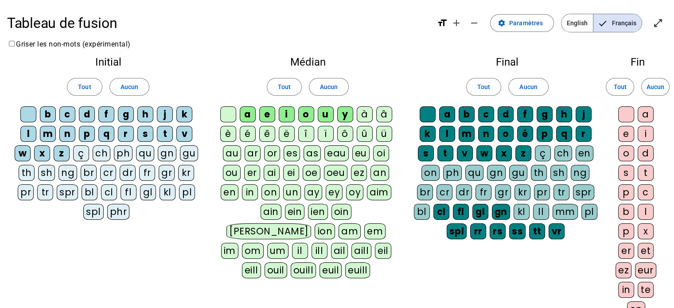
click at [492, 211] on div "gn" at bounding box center [501, 212] width 18 height 16
click at [472, 211] on div "gl" at bounding box center [480, 212] width 16 height 16
drag, startPoint x: 452, startPoint y: 209, endPoint x: 444, endPoint y: 210, distance: 8.5
click at [452, 209] on div "fl" at bounding box center [460, 212] width 16 height 16
drag, startPoint x: 436, startPoint y: 210, endPoint x: 450, endPoint y: 220, distance: 17.7
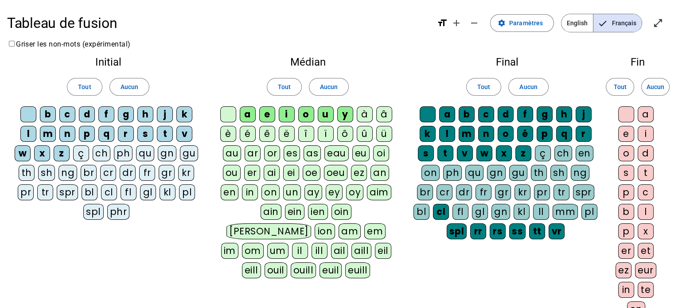
click at [437, 210] on div "cl" at bounding box center [441, 212] width 16 height 16
click at [459, 229] on div "spl" at bounding box center [457, 231] width 20 height 16
click at [549, 232] on div "vr" at bounding box center [557, 231] width 16 height 16
click at [529, 236] on div "tt" at bounding box center [537, 231] width 16 height 16
click at [509, 235] on div "ss" at bounding box center [517, 231] width 16 height 16
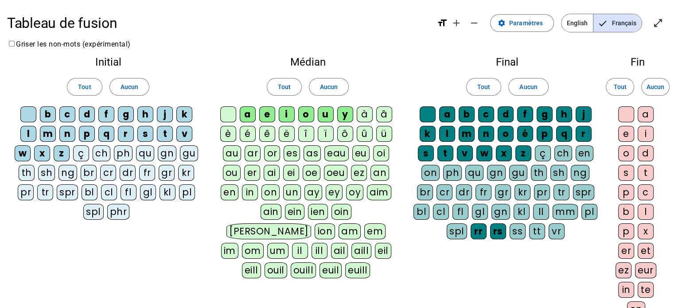
click at [490, 236] on div "rs" at bounding box center [498, 231] width 16 height 16
click at [471, 234] on div "rr" at bounding box center [479, 231] width 16 height 16
drag, startPoint x: 629, startPoint y: 249, endPoint x: 647, endPoint y: 254, distance: 18.9
click at [629, 249] on div "er" at bounding box center [626, 251] width 16 height 16
drag, startPoint x: 649, startPoint y: 253, endPoint x: 640, endPoint y: 258, distance: 9.9
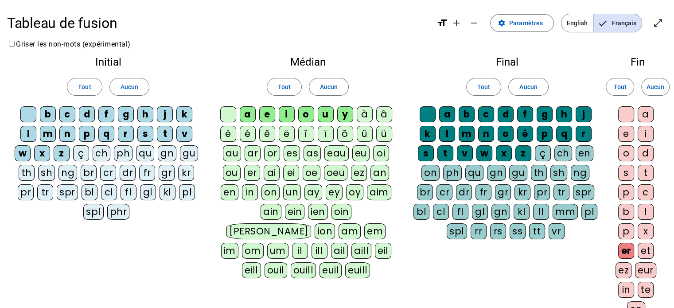
click at [646, 255] on div "et" at bounding box center [646, 251] width 16 height 16
drag, startPoint x: 625, startPoint y: 269, endPoint x: 639, endPoint y: 271, distance: 13.9
click at [627, 269] on div "ez" at bounding box center [624, 270] width 16 height 16
drag, startPoint x: 650, startPoint y: 271, endPoint x: 656, endPoint y: 261, distance: 11.9
click at [637, 282] on div "eur" at bounding box center [626, 290] width 21 height 16
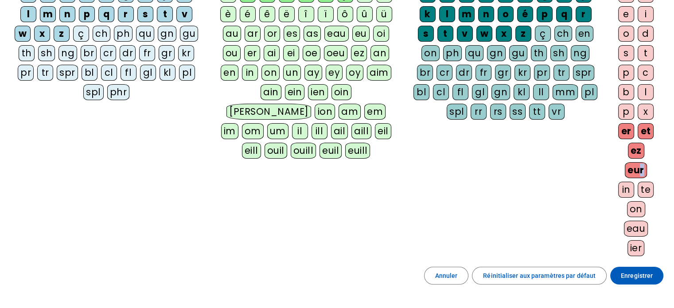
scroll to position [121, 0]
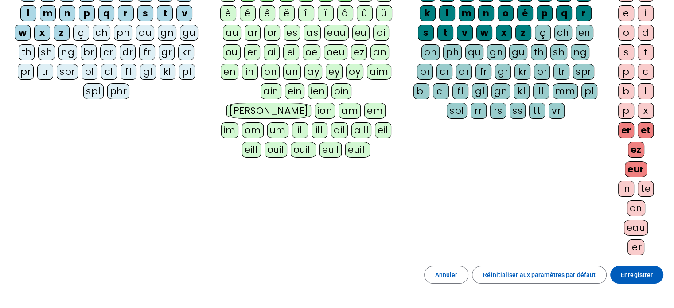
drag, startPoint x: 627, startPoint y: 182, endPoint x: 646, endPoint y: 183, distance: 18.6
click at [632, 182] on div "in" at bounding box center [626, 189] width 16 height 16
drag, startPoint x: 646, startPoint y: 183, endPoint x: 645, endPoint y: 188, distance: 5.3
click at [645, 187] on div "te" at bounding box center [646, 189] width 16 height 16
click at [636, 215] on letter-bubble "on" at bounding box center [638, 209] width 22 height 19
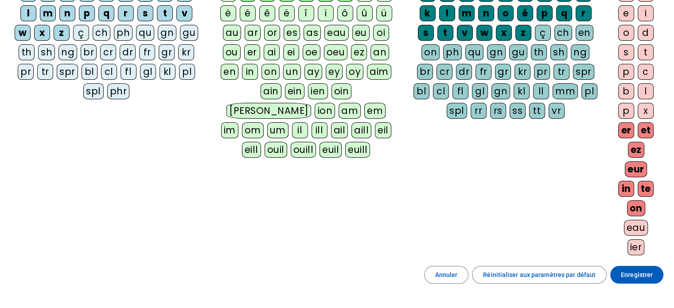
drag
click at [638, 230] on div "eau" at bounding box center [636, 228] width 24 height 16
click at [640, 242] on div "ier" at bounding box center [636, 247] width 17 height 16
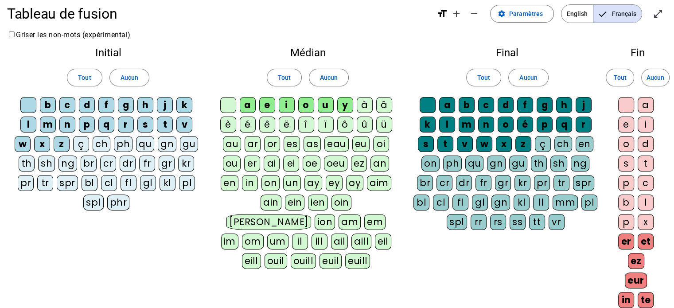
scroll to position [0, 0]
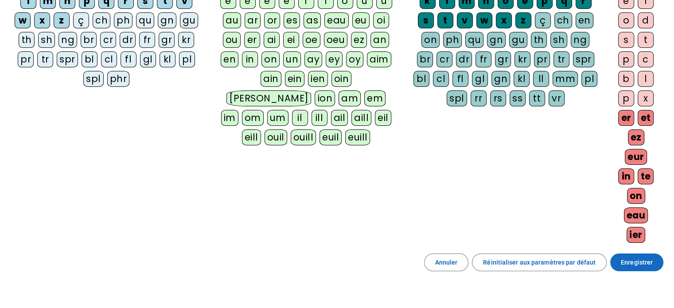
click at [653, 258] on span at bounding box center [636, 262] width 53 height 21
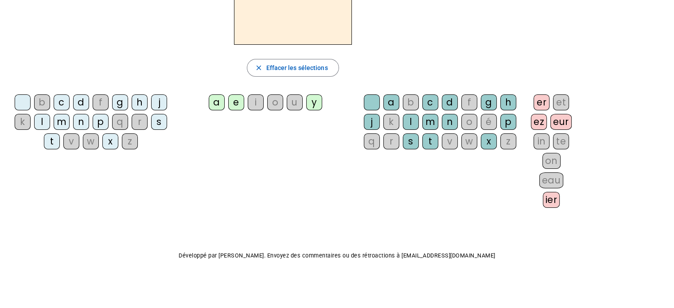
scroll to position [35, 0]
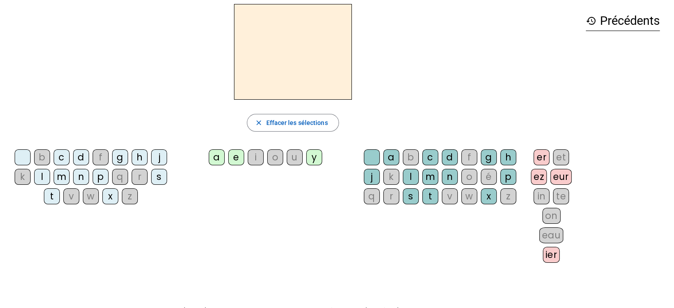
click at [65, 157] on div "c" at bounding box center [62, 157] width 16 height 16
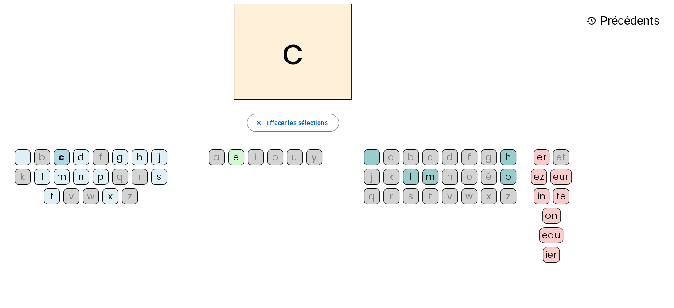
click at [218, 159] on div "a" at bounding box center [217, 157] width 16 height 16
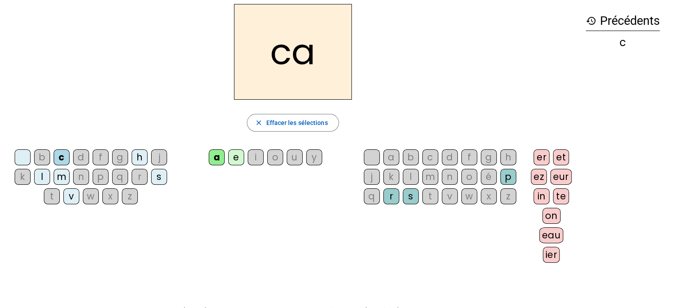
click at [431, 178] on div "m" at bounding box center [430, 177] width 16 height 16
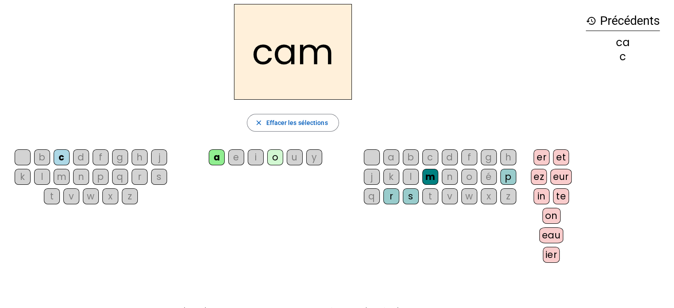
click at [542, 153] on div "er" at bounding box center [542, 157] width 16 height 16
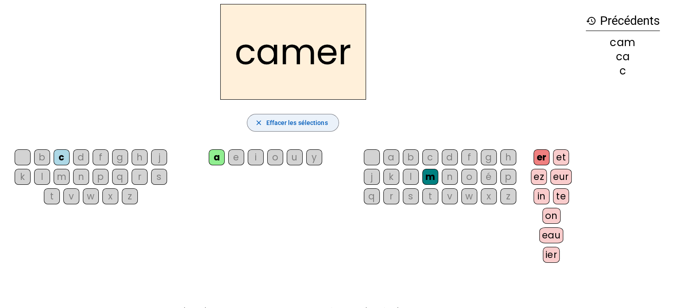
click at [312, 127] on span "Effacer les sélections" at bounding box center [297, 122] width 62 height 11
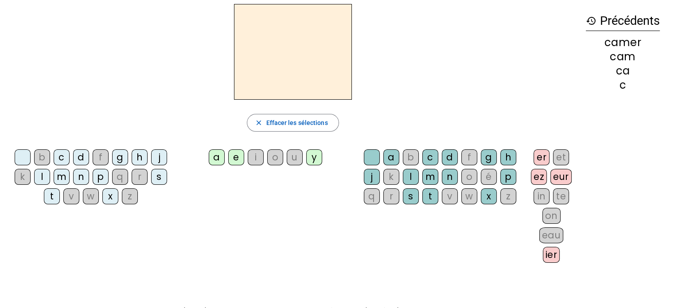
click at [44, 172] on div "l" at bounding box center [42, 177] width 16 height 16
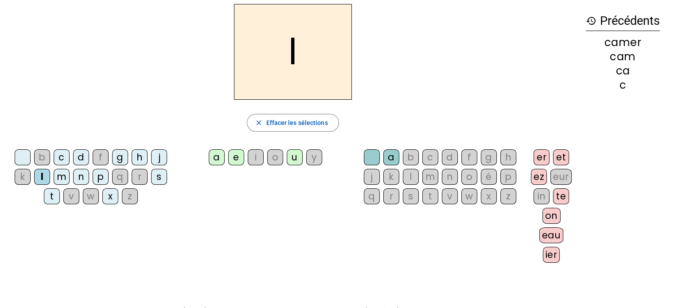
drag, startPoint x: 257, startPoint y: 158, endPoint x: 262, endPoint y: 157, distance: 5.4
click at [257, 157] on div "i" at bounding box center [256, 157] width 16 height 16
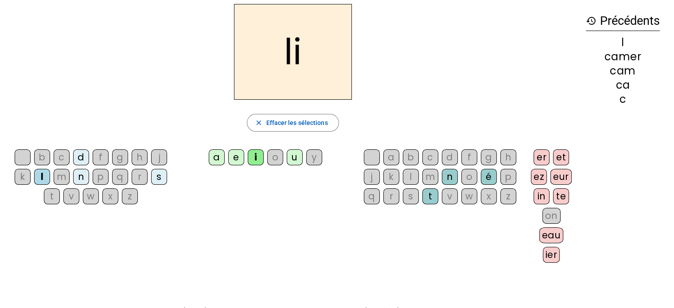
click at [553, 218] on div "on" at bounding box center [551, 216] width 18 height 16
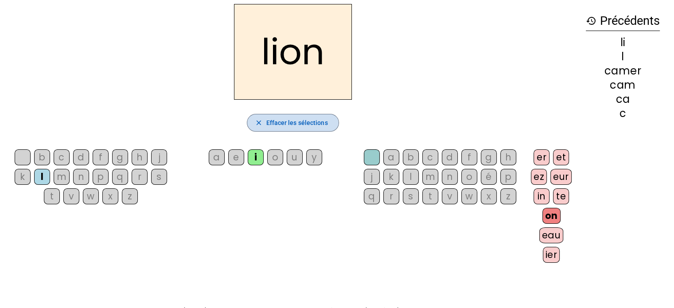
click at [265, 127] on span "button" at bounding box center [292, 122] width 91 height 21
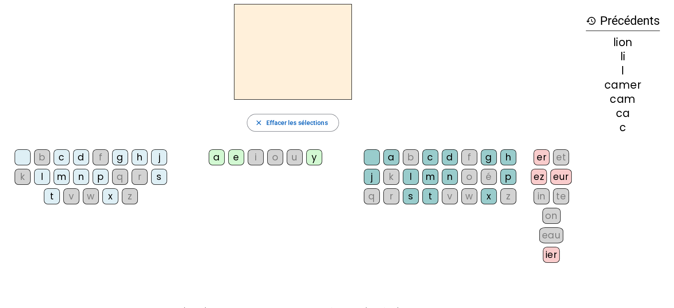
drag, startPoint x: 46, startPoint y: 156, endPoint x: 75, endPoint y: 152, distance: 29.7
click at [49, 156] on div "b" at bounding box center [42, 157] width 16 height 16
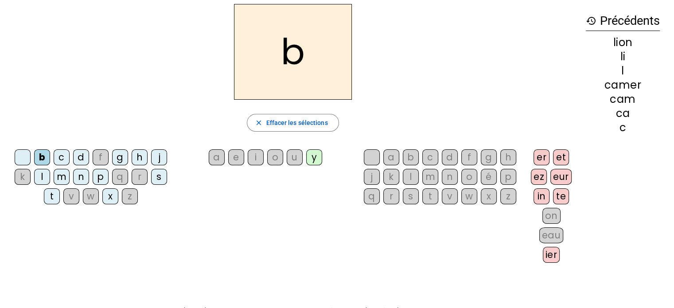
click at [224, 157] on div "a" at bounding box center [217, 157] width 16 height 16
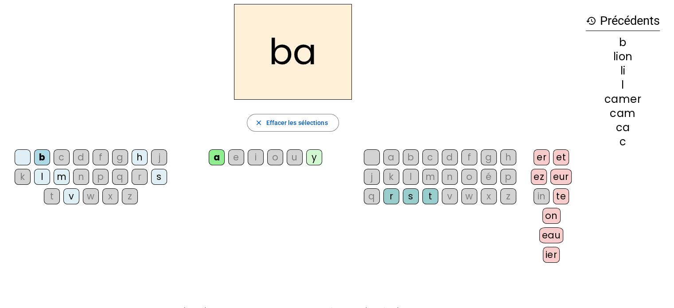
click at [429, 193] on div "t" at bounding box center [430, 196] width 16 height 16
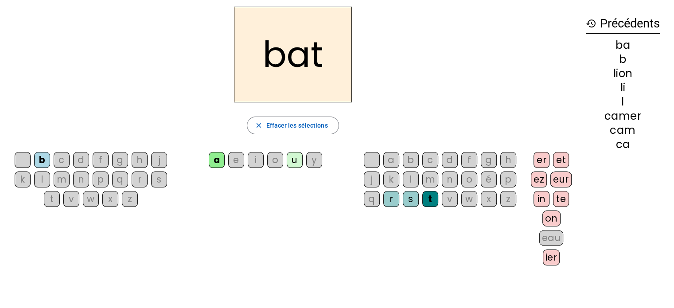
scroll to position [0, 0]
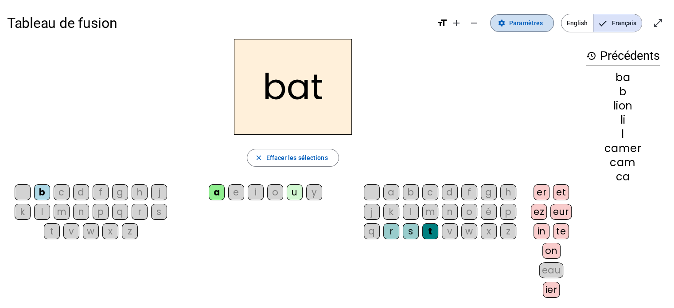
click at [530, 26] on span "Paramètres" at bounding box center [526, 23] width 34 height 11
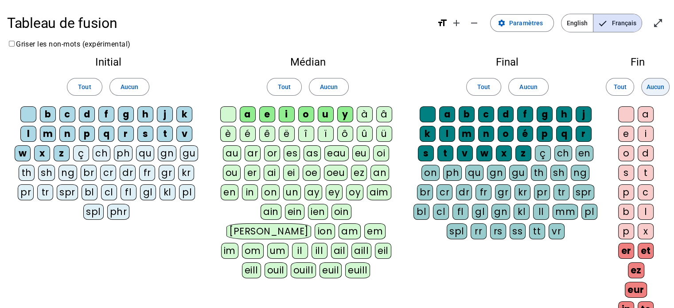
click at [656, 93] on span at bounding box center [655, 86] width 27 height 21
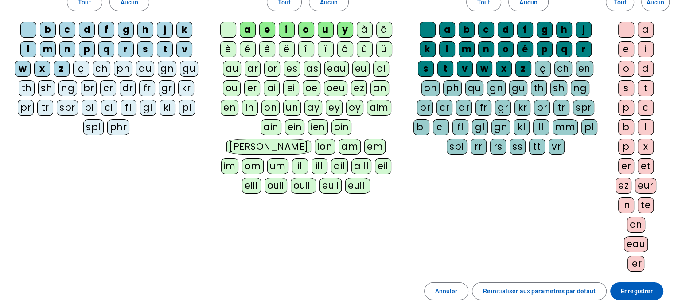
scroll to position [89, 0]
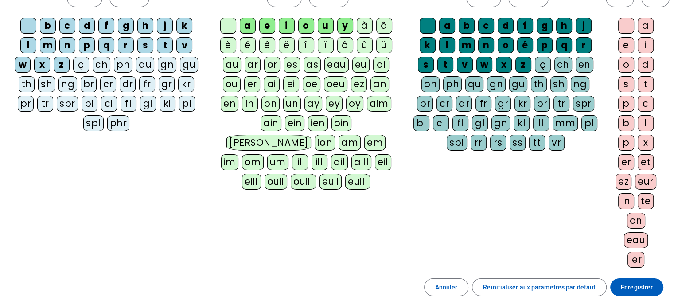
drag, startPoint x: 624, startPoint y: 164, endPoint x: 637, endPoint y: 159, distance: 13.2
click at [625, 162] on div "er" at bounding box center [626, 162] width 16 height 16
click at [643, 160] on div "et" at bounding box center [646, 162] width 16 height 16
drag, startPoint x: 624, startPoint y: 179, endPoint x: 631, endPoint y: 178, distance: 6.8
click at [625, 179] on div "ez" at bounding box center [624, 182] width 16 height 16
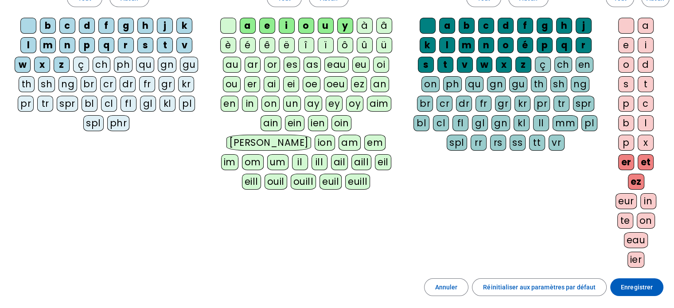
drag, startPoint x: 642, startPoint y: 177, endPoint x: 644, endPoint y: 188, distance: 11.4
click at [637, 193] on div "eur" at bounding box center [626, 201] width 21 height 16
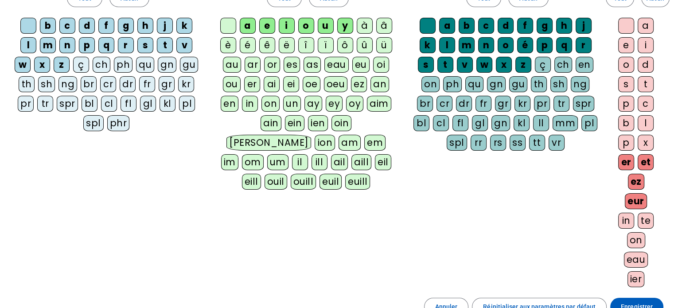
click at [625, 220] on div "in" at bounding box center [626, 221] width 16 height 16
click at [649, 220] on div "te" at bounding box center [646, 221] width 16 height 16
drag, startPoint x: 638, startPoint y: 241, endPoint x: 636, endPoint y: 253, distance: 12.3
click at [638, 242] on div "on" at bounding box center [636, 240] width 18 height 16
drag, startPoint x: 636, startPoint y: 257, endPoint x: 636, endPoint y: 269, distance: 12.0
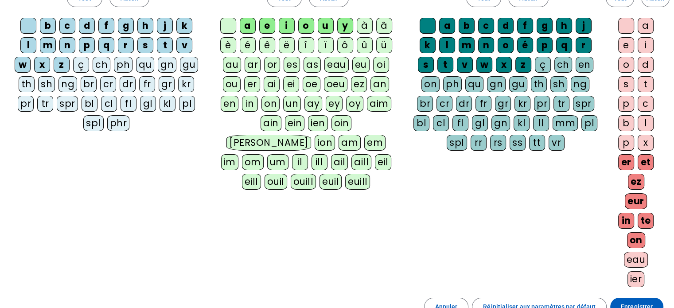
click at [636, 263] on div "eau" at bounding box center [636, 260] width 24 height 16
drag, startPoint x: 636, startPoint y: 274, endPoint x: 640, endPoint y: 297, distance: 23.8
click at [636, 274] on div "ier" at bounding box center [636, 279] width 17 height 16
click at [640, 301] on span "Enregistrer" at bounding box center [637, 306] width 32 height 11
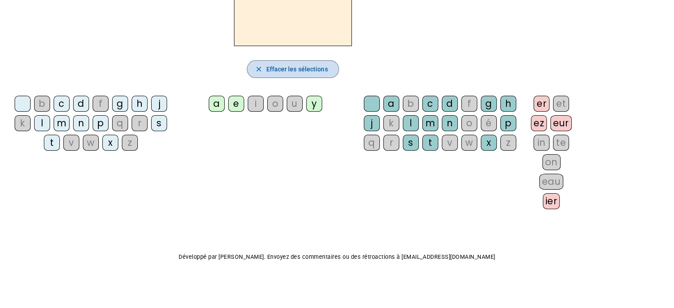
click at [289, 69] on span "Effacer les sélections" at bounding box center [297, 69] width 62 height 11
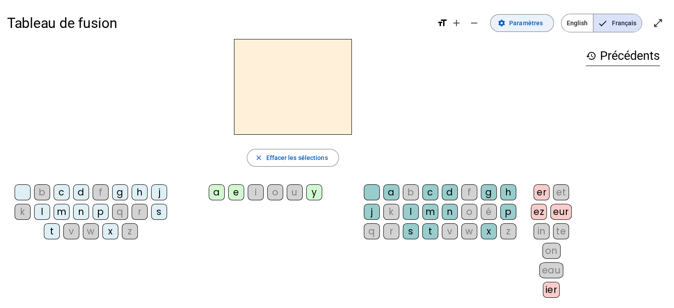
click at [535, 27] on span "Paramètres" at bounding box center [526, 23] width 34 height 11
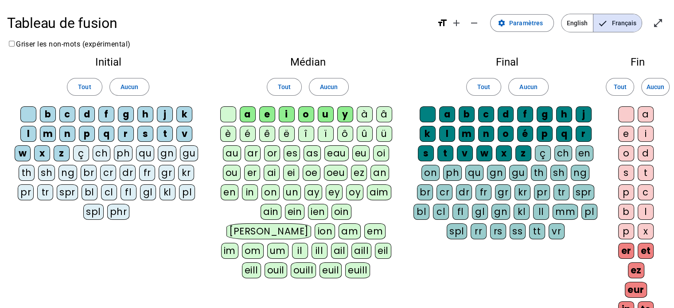
drag, startPoint x: 653, startPoint y: 115, endPoint x: 648, endPoint y: 121, distance: 7.3
click at [653, 115] on div "a" at bounding box center [646, 114] width 16 height 16
drag, startPoint x: 629, startPoint y: 133, endPoint x: 636, endPoint y: 131, distance: 7.2
click at [631, 132] on div "e" at bounding box center [626, 134] width 16 height 16
drag, startPoint x: 643, startPoint y: 134, endPoint x: 642, endPoint y: 138, distance: 4.6
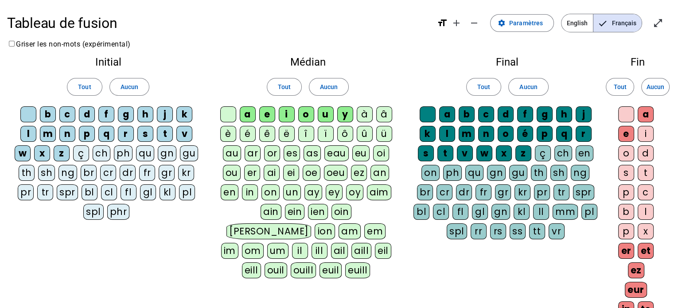
click at [644, 135] on div "i" at bounding box center [646, 134] width 16 height 16
drag, startPoint x: 632, startPoint y: 153, endPoint x: 648, endPoint y: 152, distance: 16.0
click at [635, 152] on letter-bubble "o" at bounding box center [627, 154] width 19 height 19
drag, startPoint x: 651, startPoint y: 152, endPoint x: 639, endPoint y: 167, distance: 19.2
click at [649, 156] on div "d" at bounding box center [646, 153] width 16 height 16
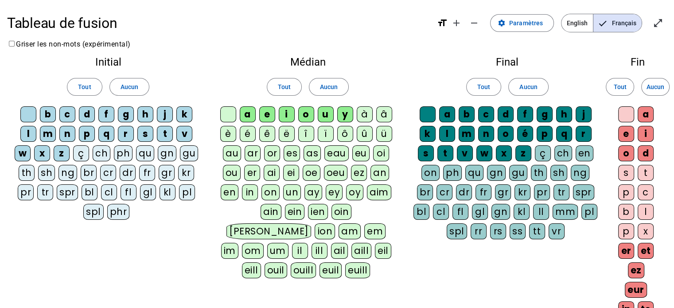
click at [633, 171] on div "s" at bounding box center [626, 173] width 16 height 16
drag, startPoint x: 646, startPoint y: 172, endPoint x: 645, endPoint y: 179, distance: 7.5
click at [646, 174] on div "t" at bounding box center [646, 173] width 16 height 16
click at [628, 190] on div "p" at bounding box center [626, 192] width 16 height 16
drag, startPoint x: 642, startPoint y: 191, endPoint x: 638, endPoint y: 202, distance: 12.2
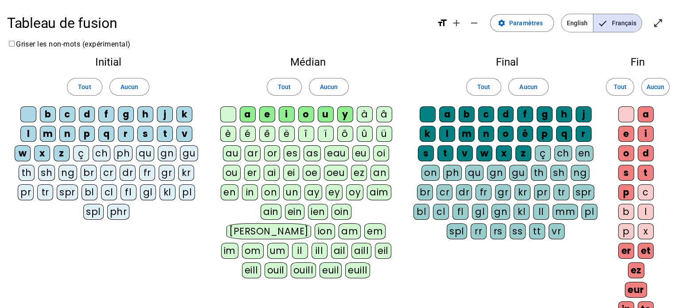
click at [642, 191] on div "c" at bounding box center [646, 192] width 16 height 16
click at [625, 209] on div "b" at bounding box center [626, 212] width 16 height 16
click at [643, 212] on div "l" at bounding box center [646, 212] width 16 height 16
drag, startPoint x: 631, startPoint y: 232, endPoint x: 647, endPoint y: 230, distance: 16.2
click at [633, 232] on div "p" at bounding box center [626, 231] width 16 height 16
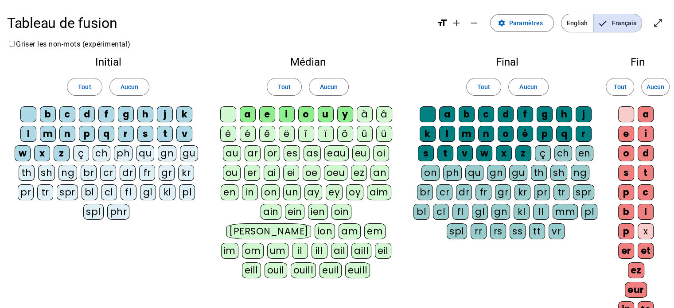
click at [647, 230] on div "x" at bounding box center [646, 231] width 16 height 16
click at [629, 249] on div "er" at bounding box center [626, 251] width 16 height 16
click at [651, 248] on div "et" at bounding box center [646, 251] width 16 height 16
drag, startPoint x: 631, startPoint y: 269, endPoint x: 636, endPoint y: 282, distance: 14.2
click at [631, 270] on div "ez" at bounding box center [636, 270] width 16 height 16
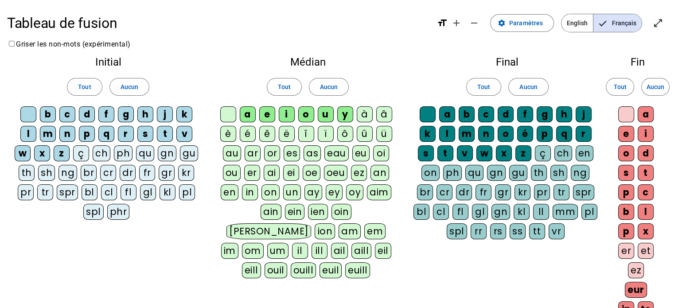
click at [636, 285] on div "eur" at bounding box center [636, 290] width 22 height 16
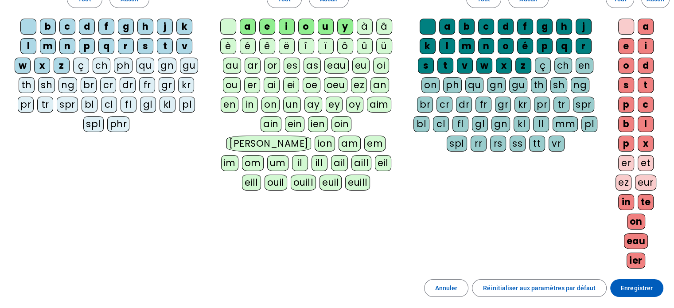
scroll to position [89, 0]
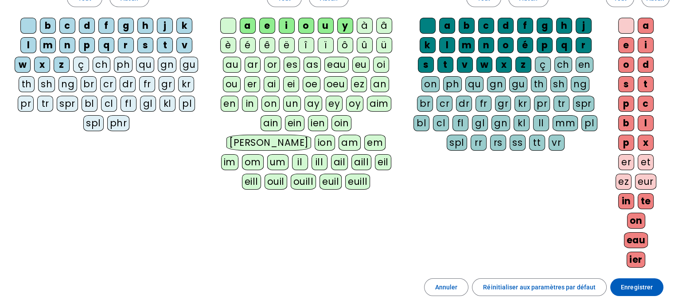
drag, startPoint x: 626, startPoint y: 197, endPoint x: 652, endPoint y: 206, distance: 27.5
click at [629, 199] on div "in" at bounding box center [626, 201] width 16 height 16
click at [652, 206] on div "te" at bounding box center [646, 201] width 16 height 16
drag, startPoint x: 639, startPoint y: 222, endPoint x: 638, endPoint y: 232, distance: 9.8
click at [639, 222] on div "on" at bounding box center [636, 221] width 18 height 16
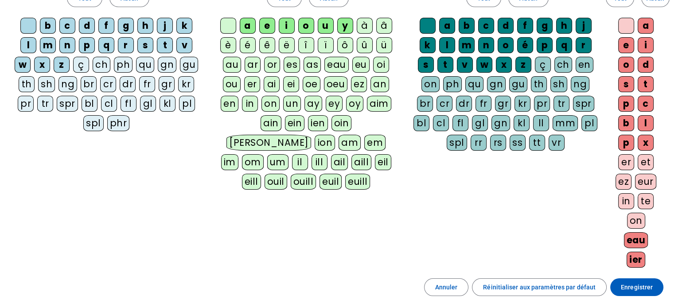
click at [638, 241] on div "eau" at bounding box center [636, 240] width 24 height 16
drag, startPoint x: 637, startPoint y: 255, endPoint x: 632, endPoint y: 269, distance: 14.9
click at [637, 255] on div "ier" at bounding box center [636, 260] width 19 height 16
click at [647, 285] on span "Enregistrer" at bounding box center [637, 287] width 32 height 11
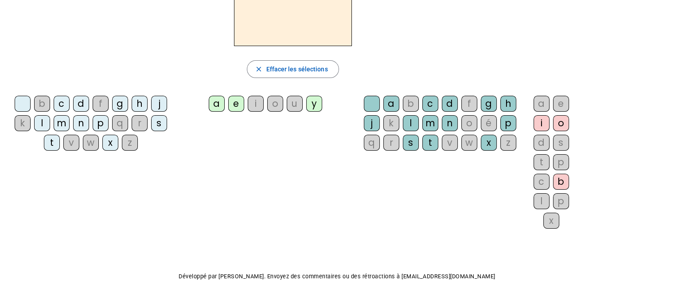
drag, startPoint x: 102, startPoint y: 126, endPoint x: 172, endPoint y: 103, distance: 73.6
click at [102, 126] on div "p" at bounding box center [101, 123] width 16 height 16
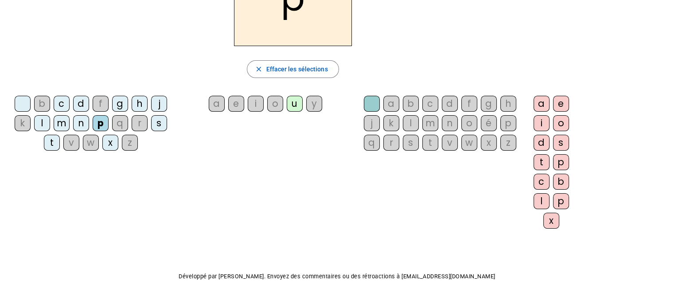
click at [212, 107] on div "a" at bounding box center [217, 104] width 16 height 16
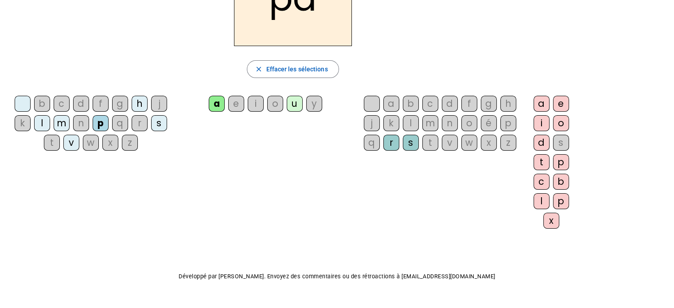
click at [101, 121] on div "p" at bounding box center [101, 123] width 16 height 16
click at [502, 127] on div "p" at bounding box center [508, 123] width 16 height 16
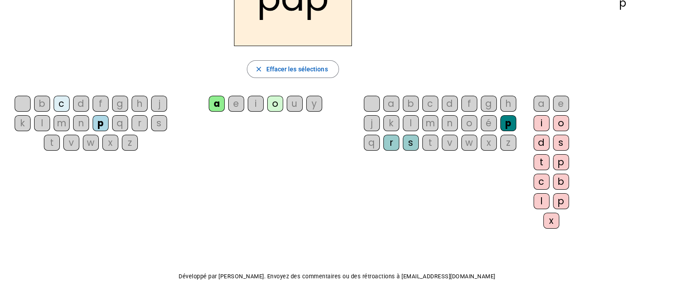
click at [537, 102] on div "a" at bounding box center [542, 104] width 16 height 16
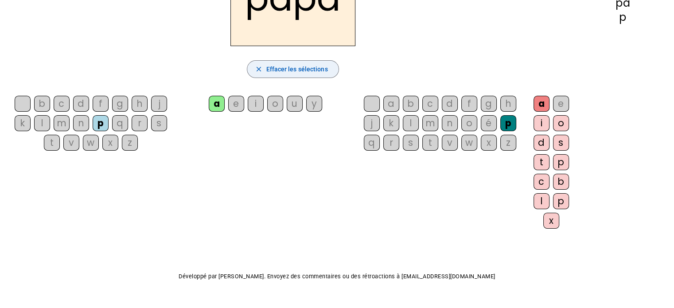
click at [330, 72] on span "button" at bounding box center [292, 68] width 91 height 21
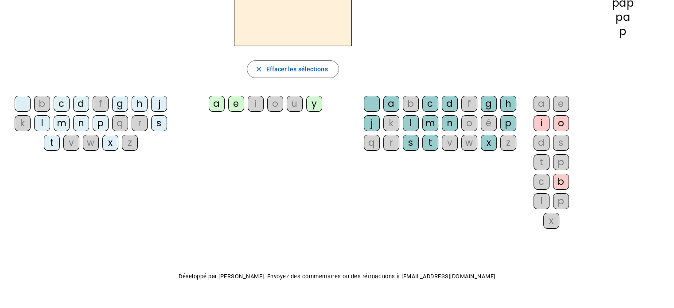
click at [160, 127] on div "s" at bounding box center [159, 123] width 16 height 16
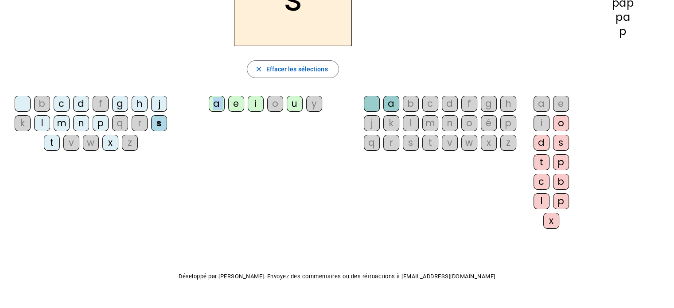
drag, startPoint x: 215, startPoint y: 102, endPoint x: 260, endPoint y: 107, distance: 44.5
click at [243, 104] on div "a e i o u y" at bounding box center [267, 105] width 171 height 19
drag, startPoint x: 409, startPoint y: 121, endPoint x: 394, endPoint y: 107, distance: 20.4
click at [406, 118] on div "l" at bounding box center [411, 123] width 16 height 16
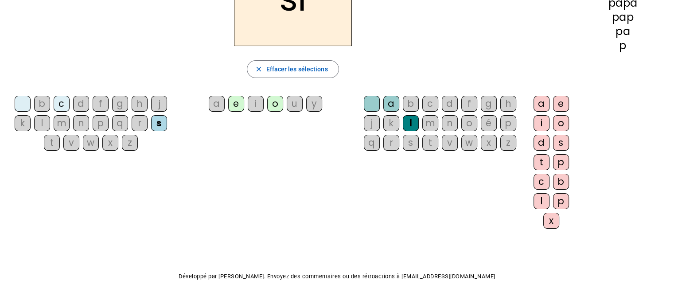
click at [387, 101] on div "a" at bounding box center [391, 104] width 16 height 16
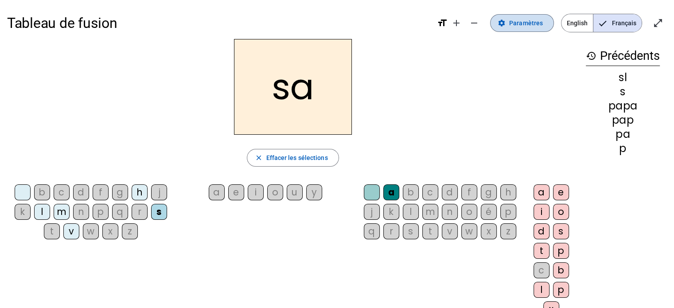
click at [511, 21] on span at bounding box center [522, 22] width 63 height 21
